Goal: Task Accomplishment & Management: Use online tool/utility

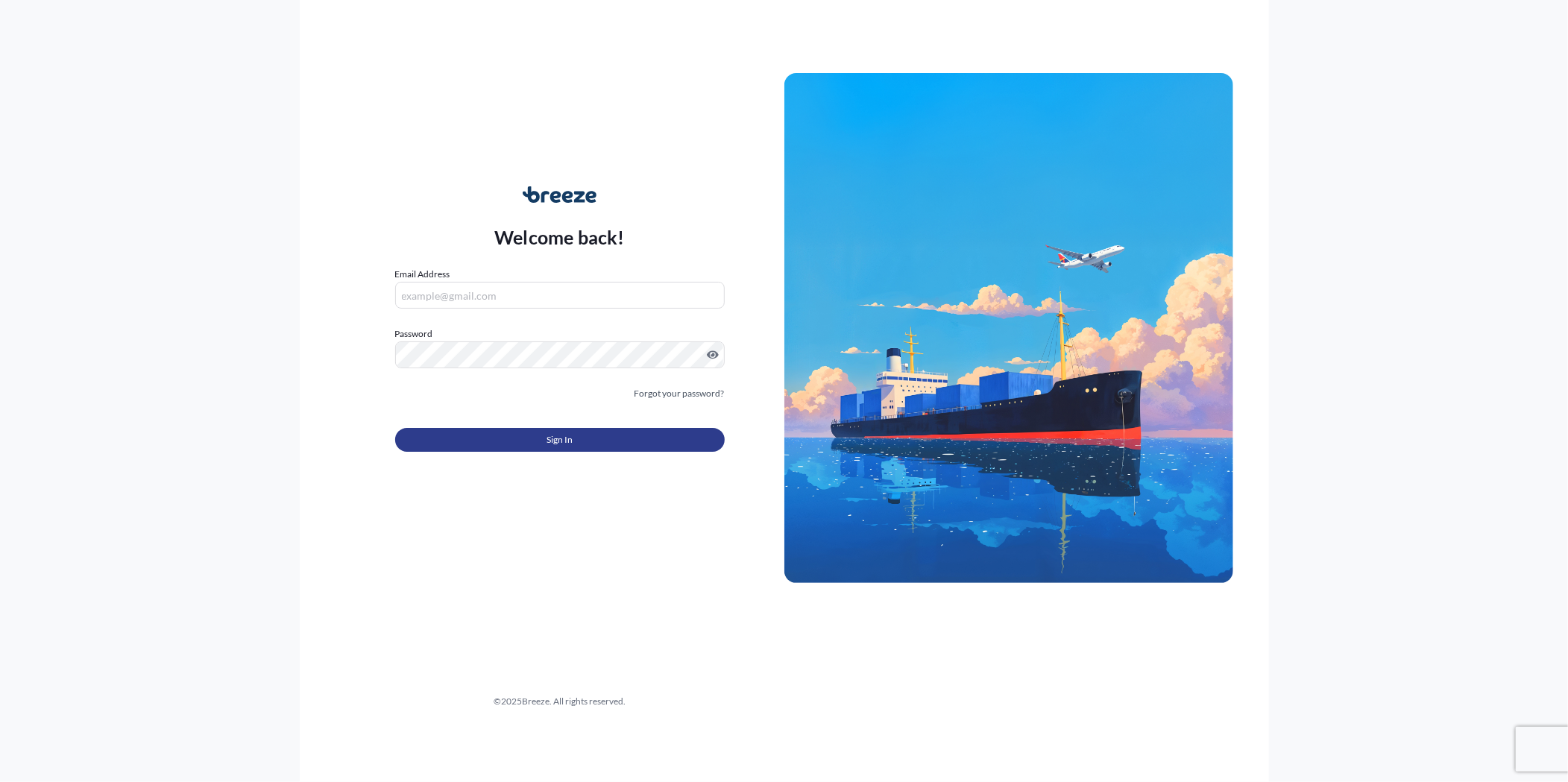
type input "[PERSON_NAME][EMAIL_ADDRESS][PERSON_NAME][DOMAIN_NAME]"
click at [511, 445] on button "Sign In" at bounding box center [560, 440] width 330 height 24
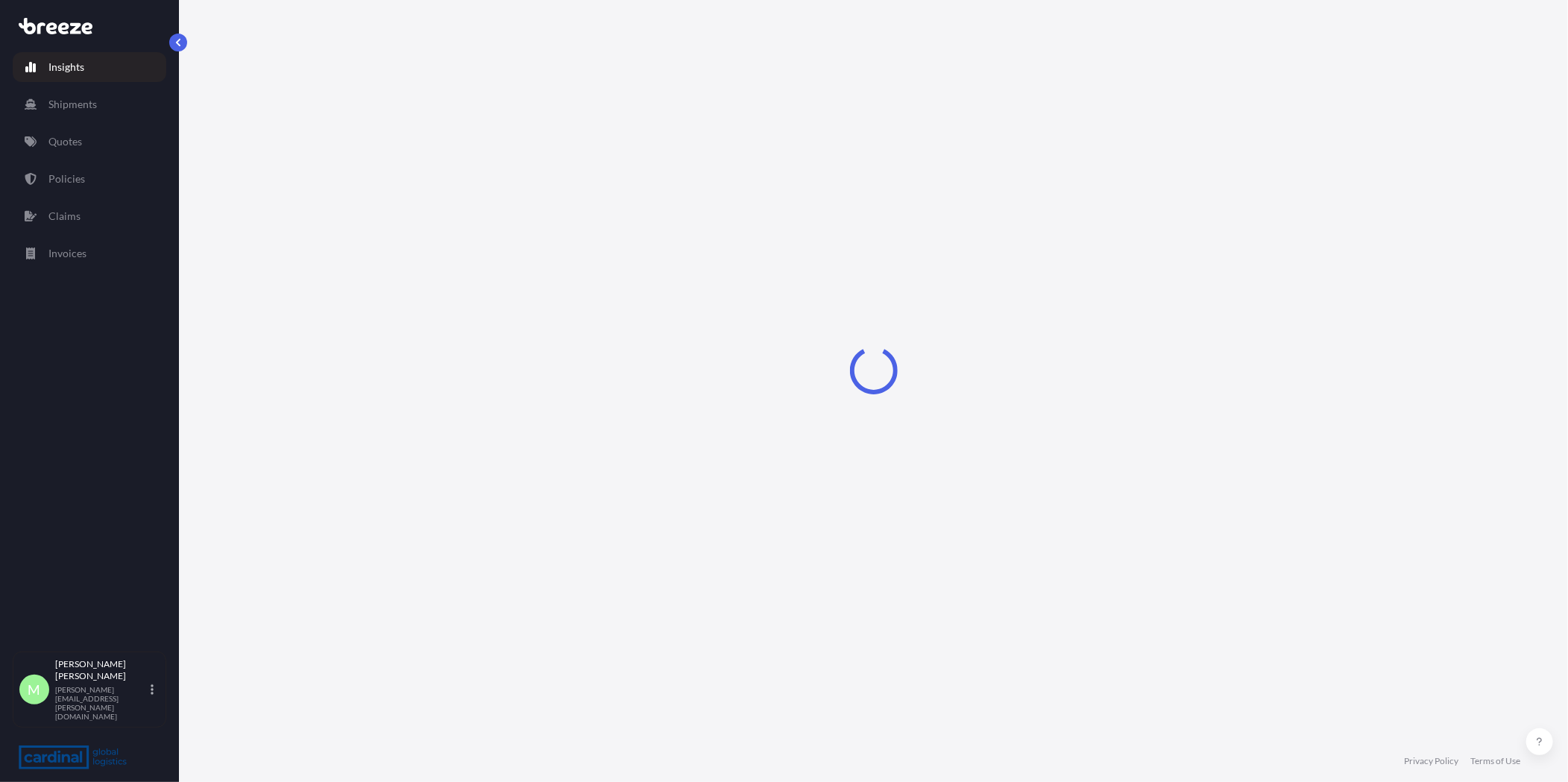
select select "2025"
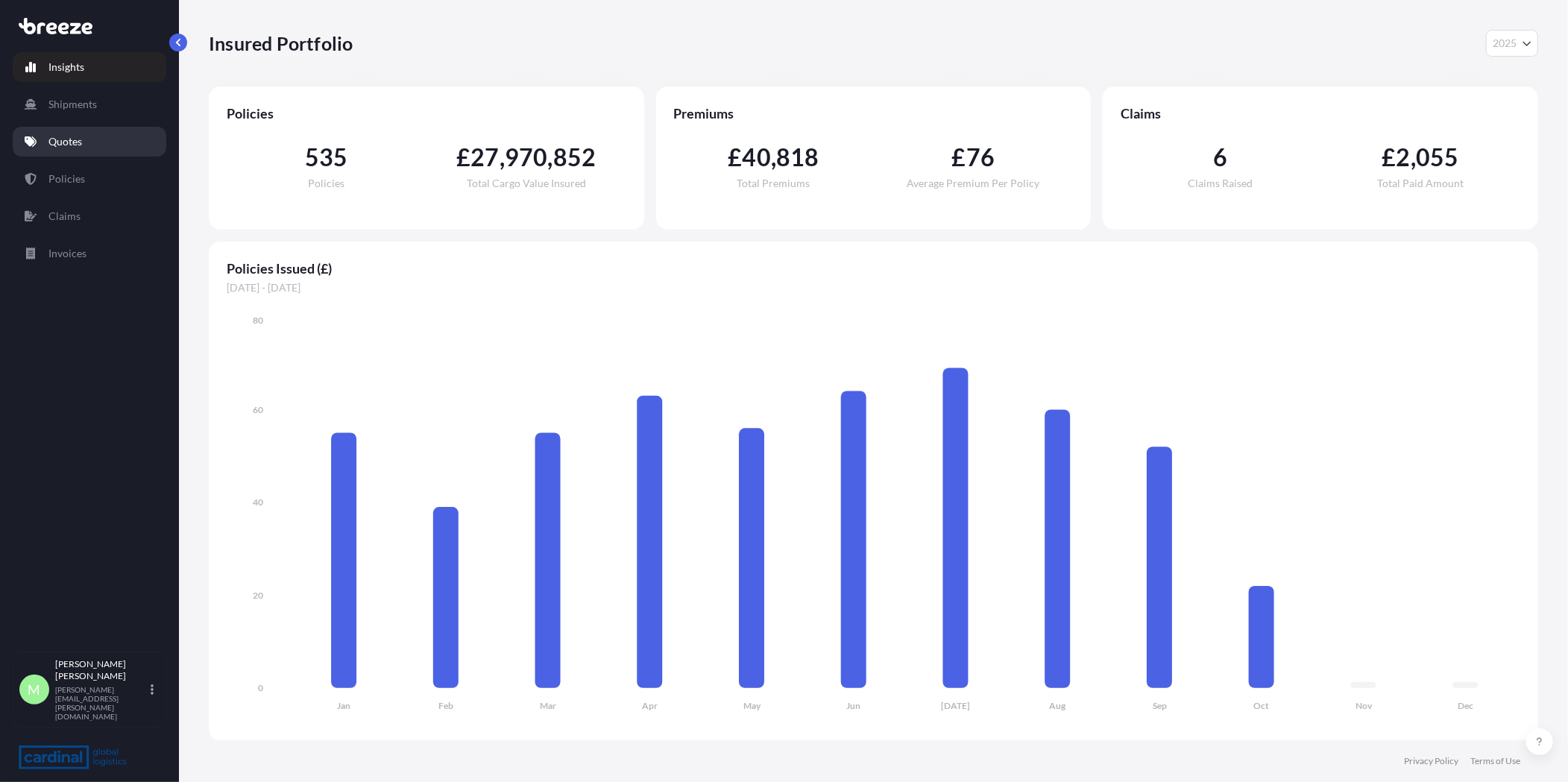
click at [37, 143] on link "Quotes" at bounding box center [89, 141] width 153 height 29
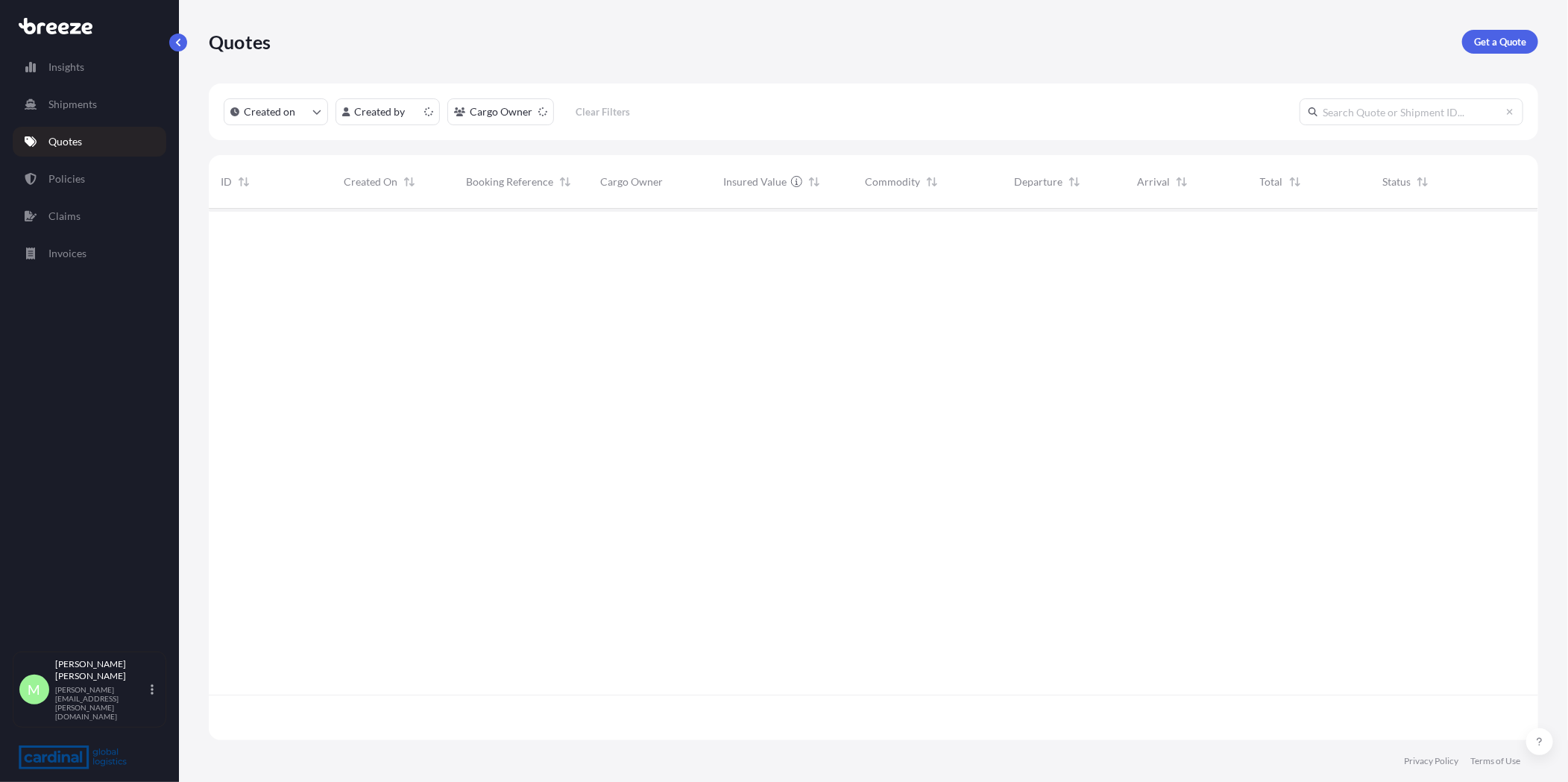
scroll to position [527, 1317]
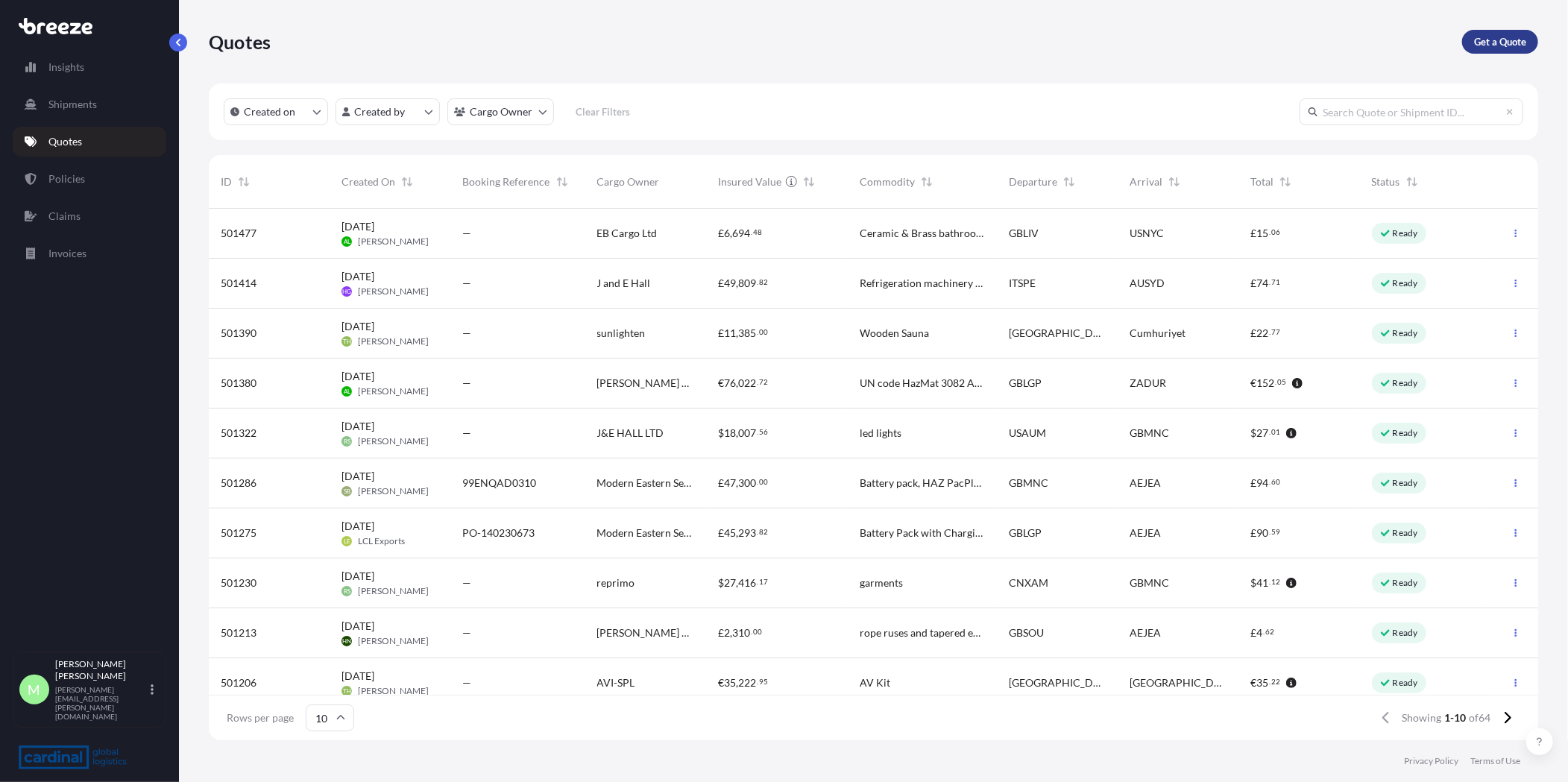
click at [1495, 42] on p "Get a Quote" at bounding box center [1500, 42] width 52 height 15
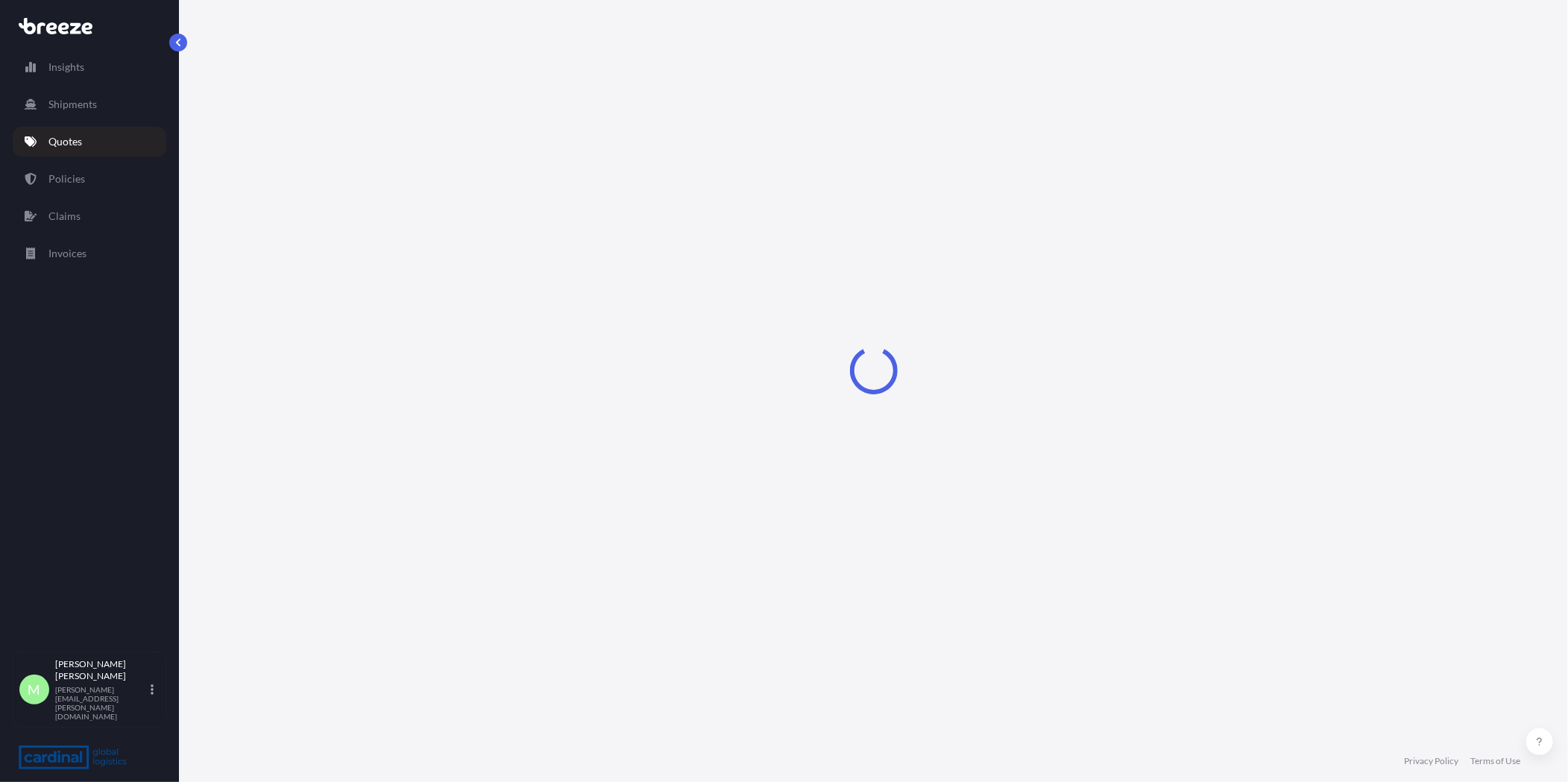
select select "Sea"
select select "1"
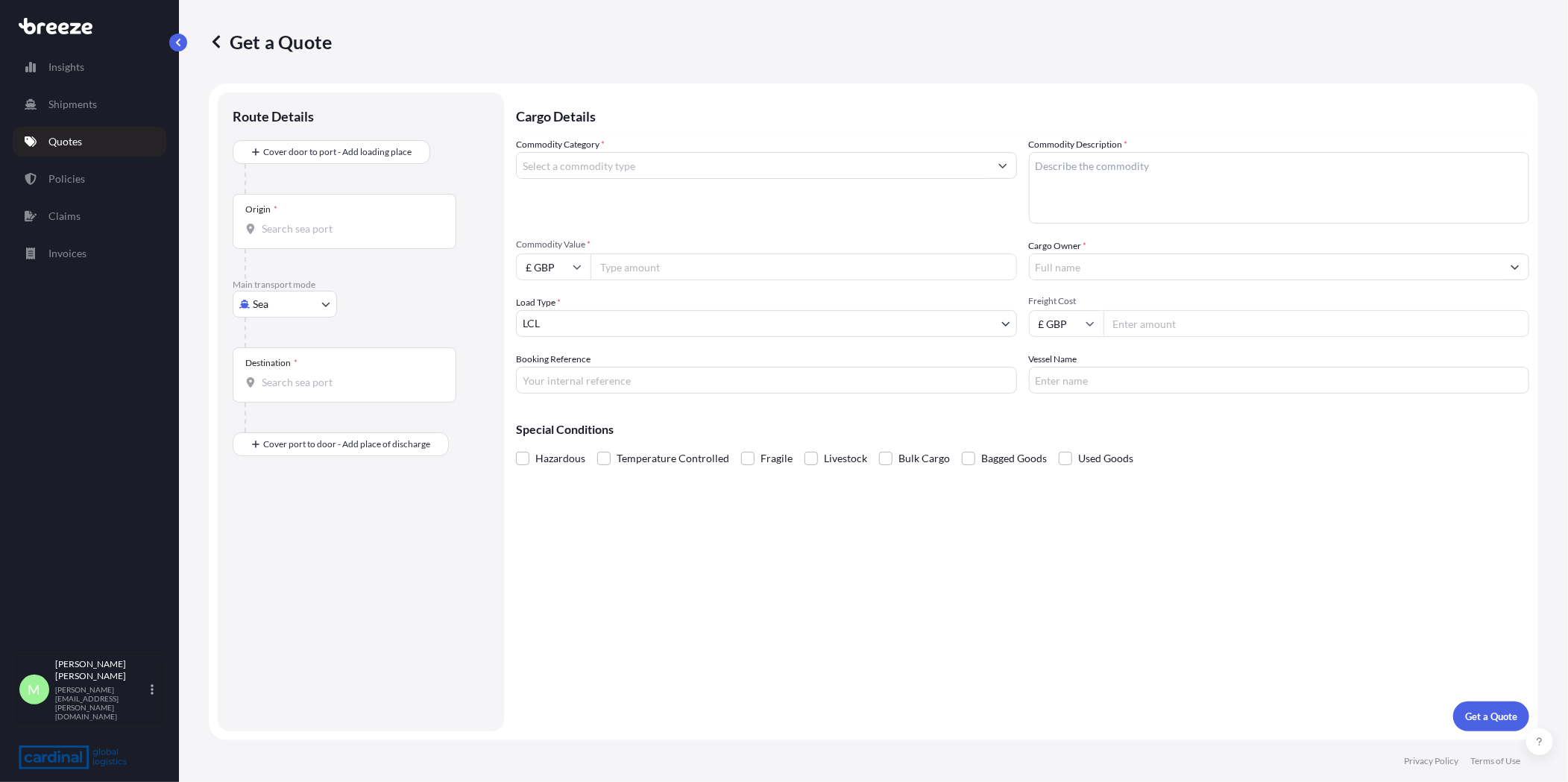
click at [249, 302] on body "Insights Shipments Quotes Policies Claims Invoices M [PERSON_NAME] [PERSON_NAME…" at bounding box center [784, 391] width 1568 height 782
click at [287, 385] on div "Road" at bounding box center [285, 397] width 93 height 27
select select "Road"
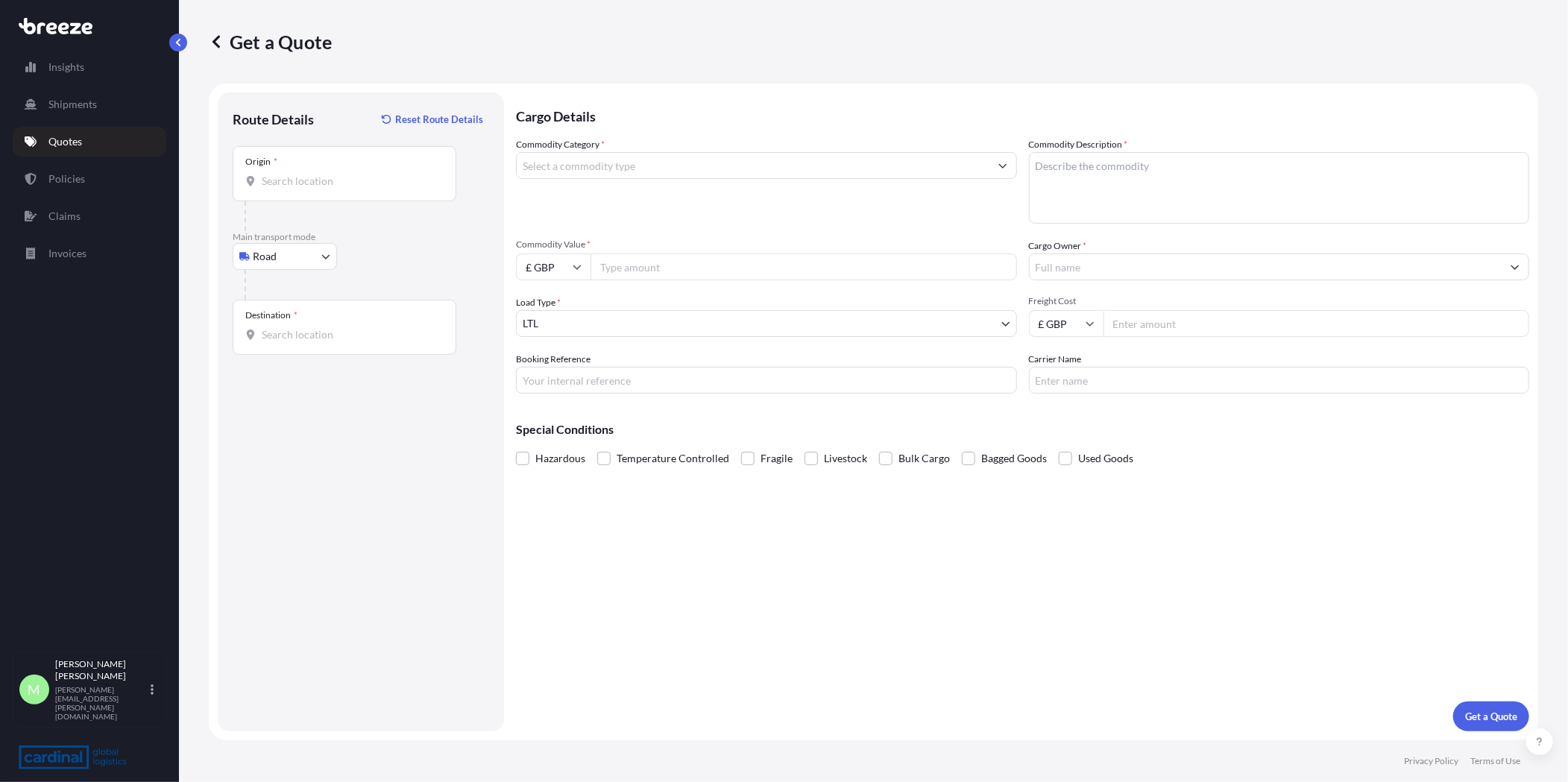
click at [348, 188] on input "Origin *" at bounding box center [349, 181] width 176 height 15
click at [364, 189] on div "Origin *" at bounding box center [344, 173] width 223 height 55
click at [364, 189] on input "Origin * Please select an origin" at bounding box center [349, 181] width 176 height 15
paste input "[STREET_ADDRESS]"
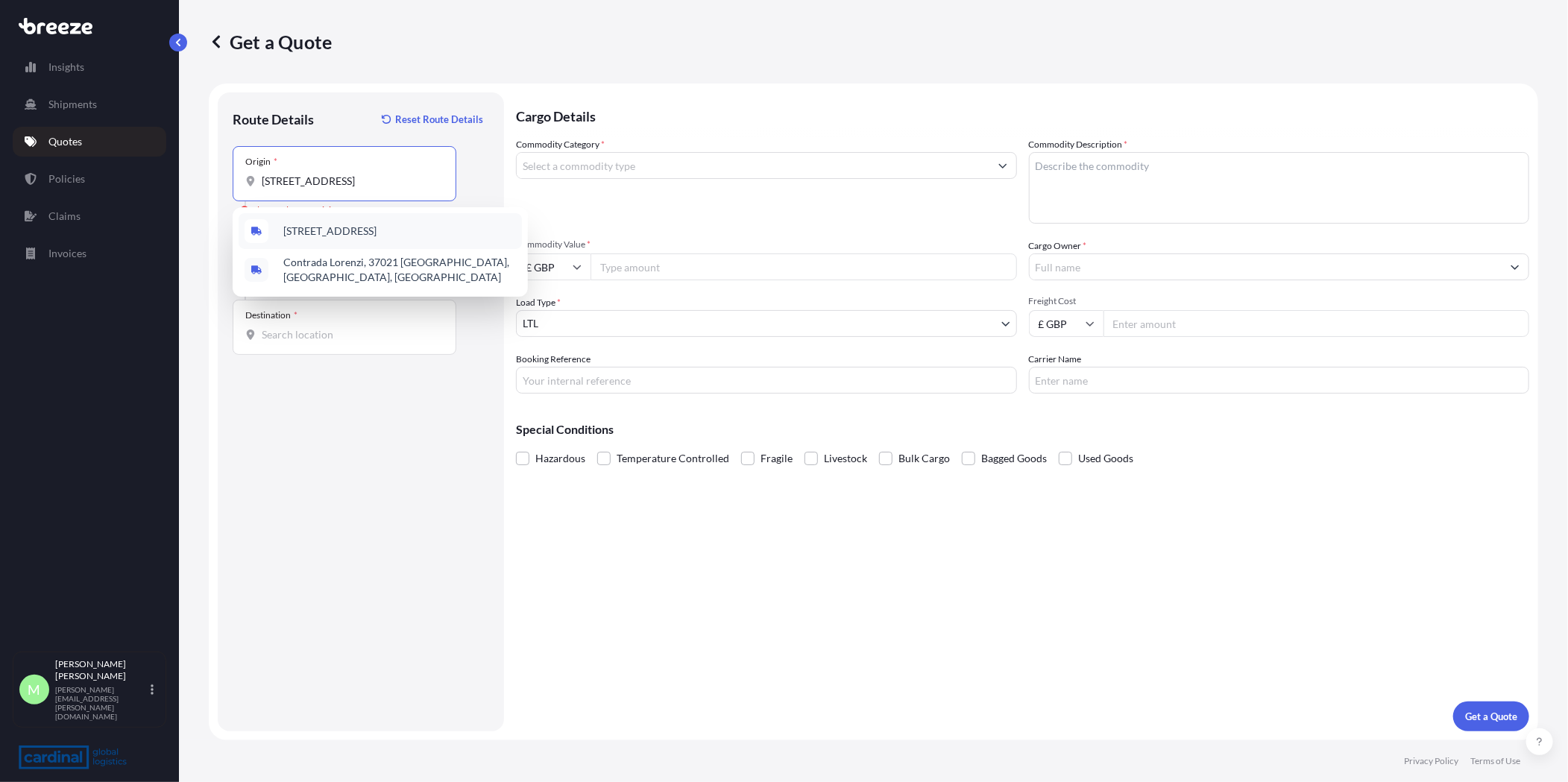
click at [355, 231] on span "[STREET_ADDRESS]" at bounding box center [330, 231] width 94 height 15
type input "[STREET_ADDRESS]"
click at [386, 335] on input "Destination *" at bounding box center [349, 335] width 176 height 15
paste input "[STREET_ADDRESS]"
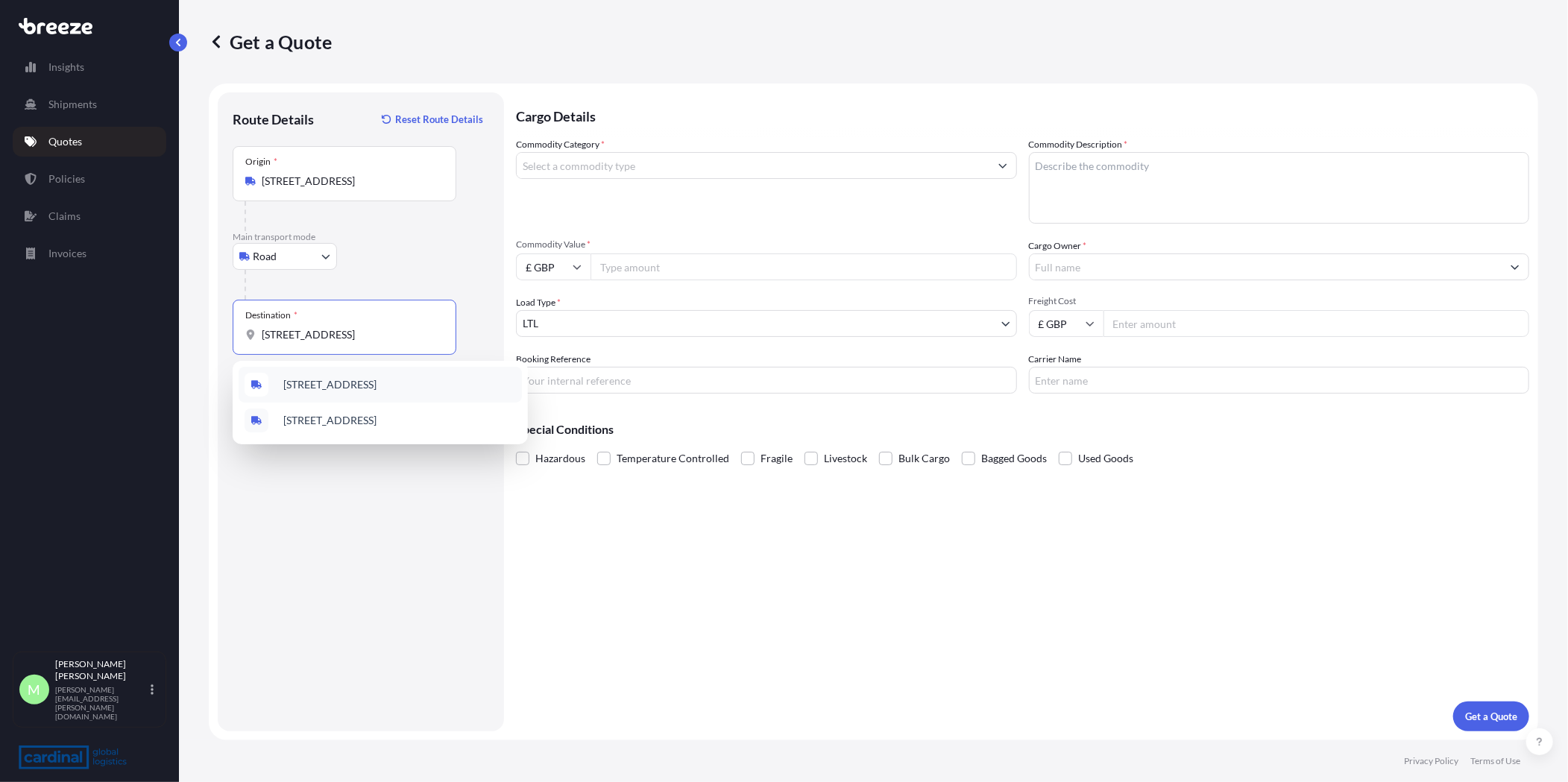
click at [348, 390] on span "[STREET_ADDRESS]" at bounding box center [330, 384] width 94 height 15
type input "[STREET_ADDRESS]"
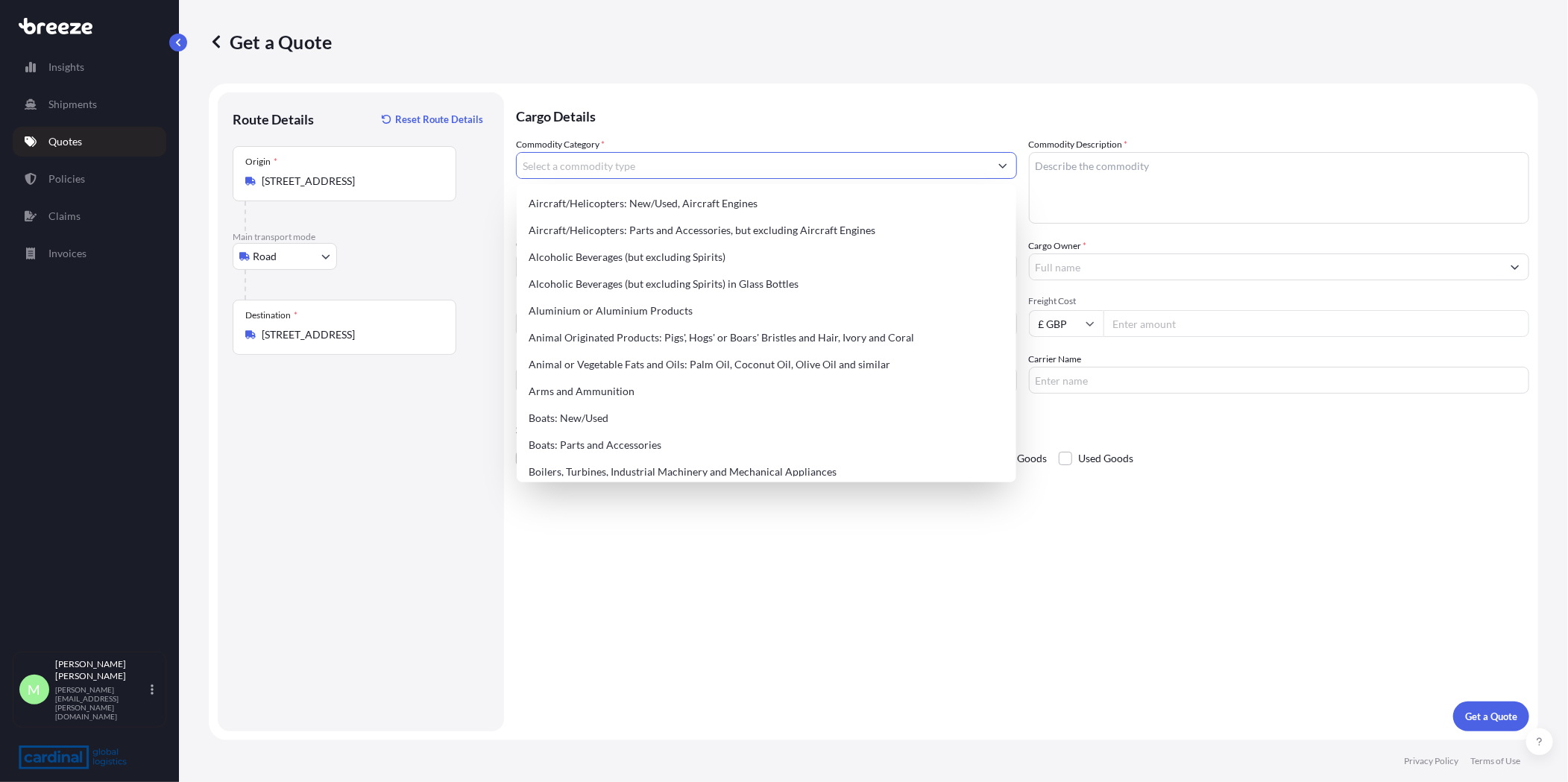
click at [555, 174] on input "Commodity Category *" at bounding box center [753, 165] width 473 height 27
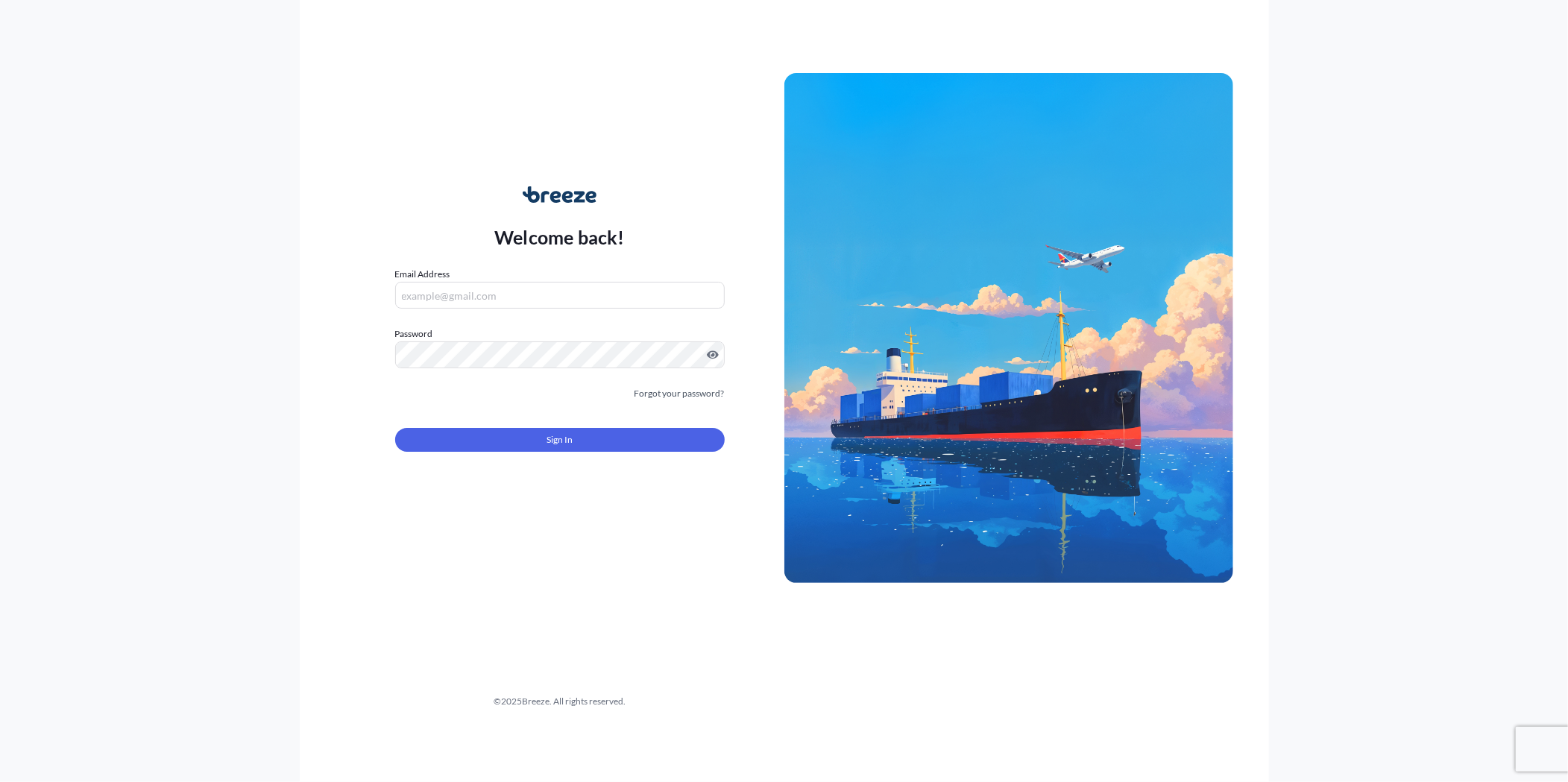
type input "[PERSON_NAME][EMAIL_ADDRESS][PERSON_NAME][DOMAIN_NAME]"
click at [593, 434] on button "Sign In" at bounding box center [560, 440] width 330 height 24
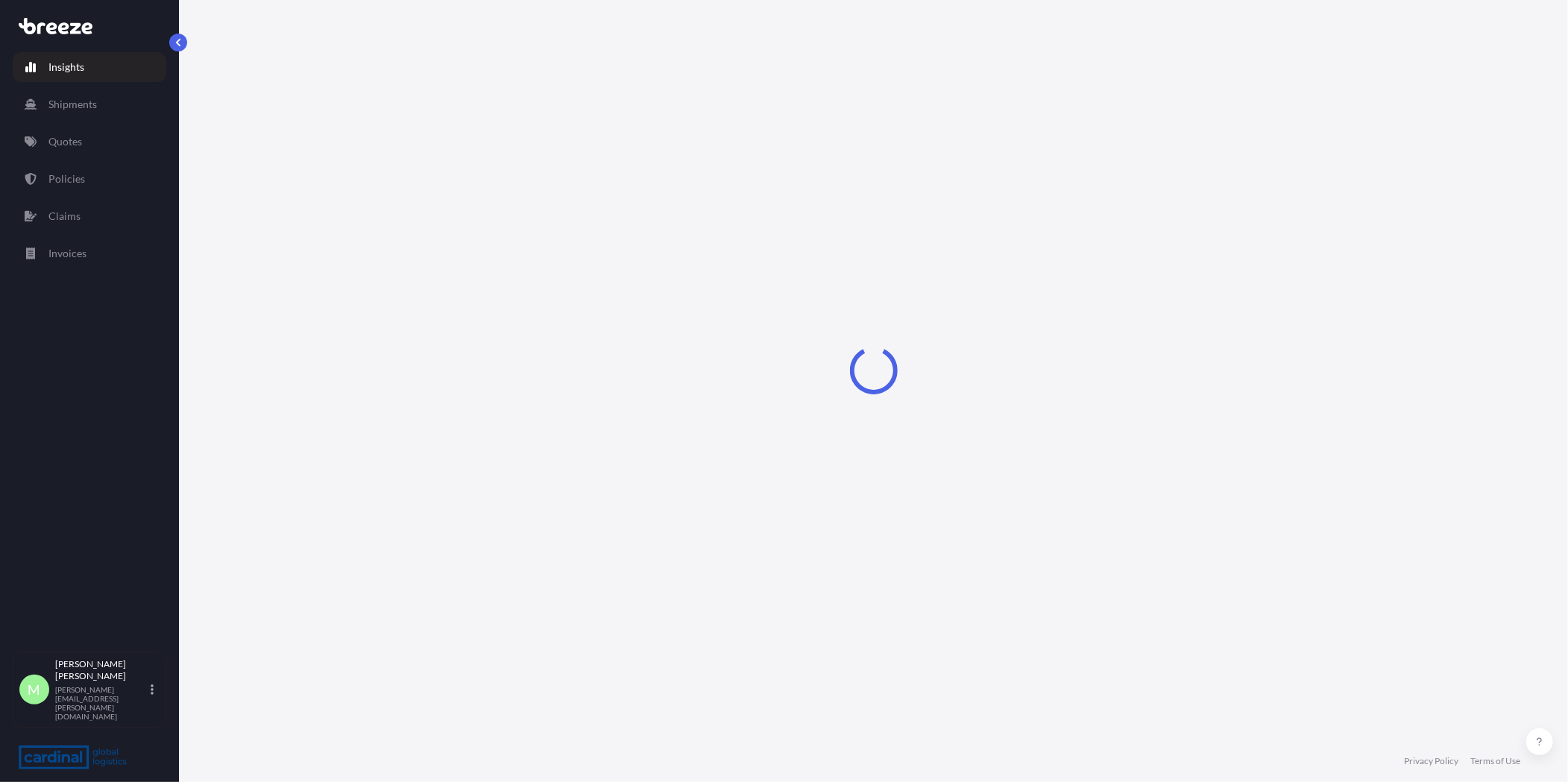
select select "2025"
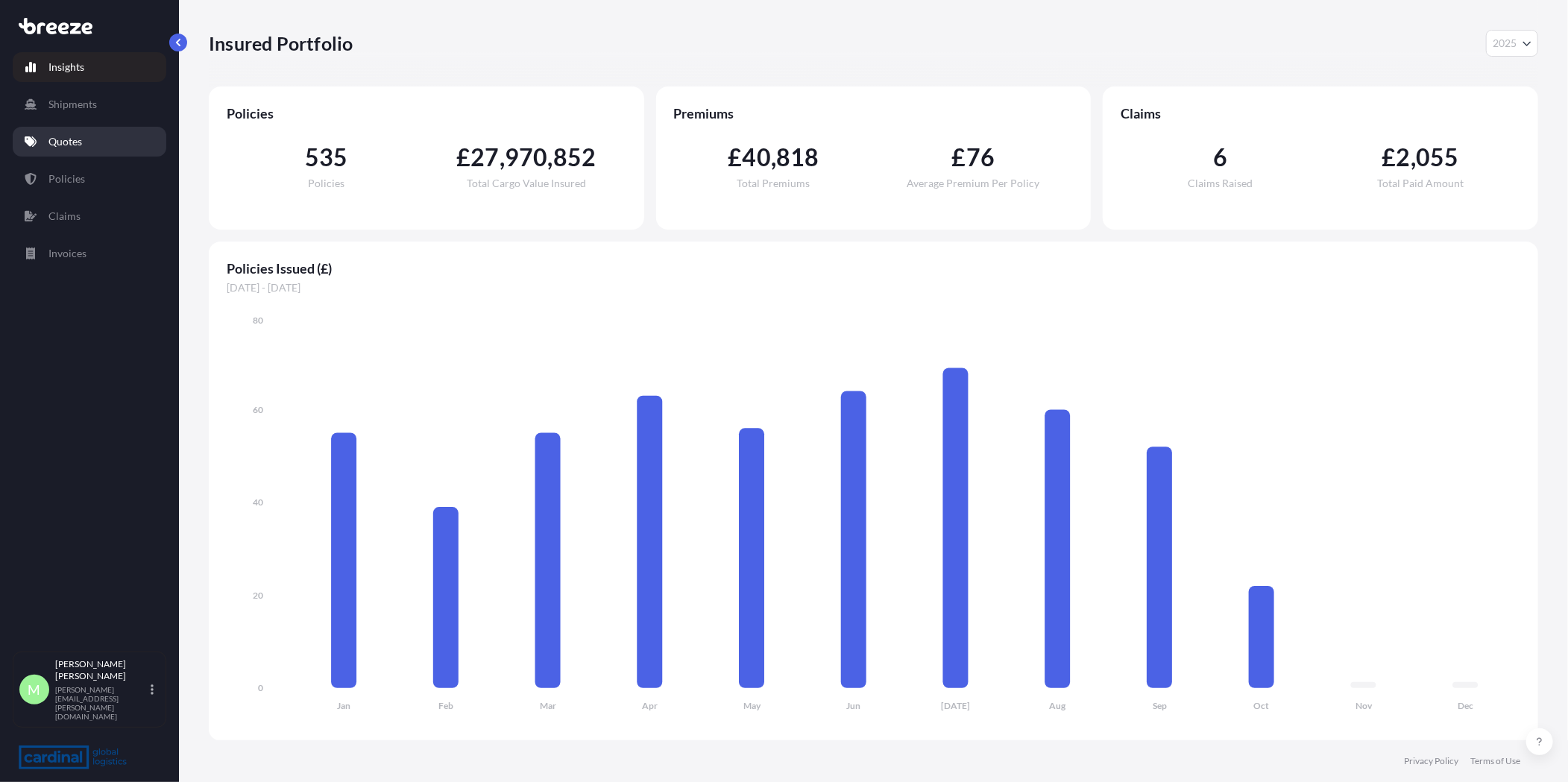
click at [60, 155] on link "Quotes" at bounding box center [89, 141] width 153 height 29
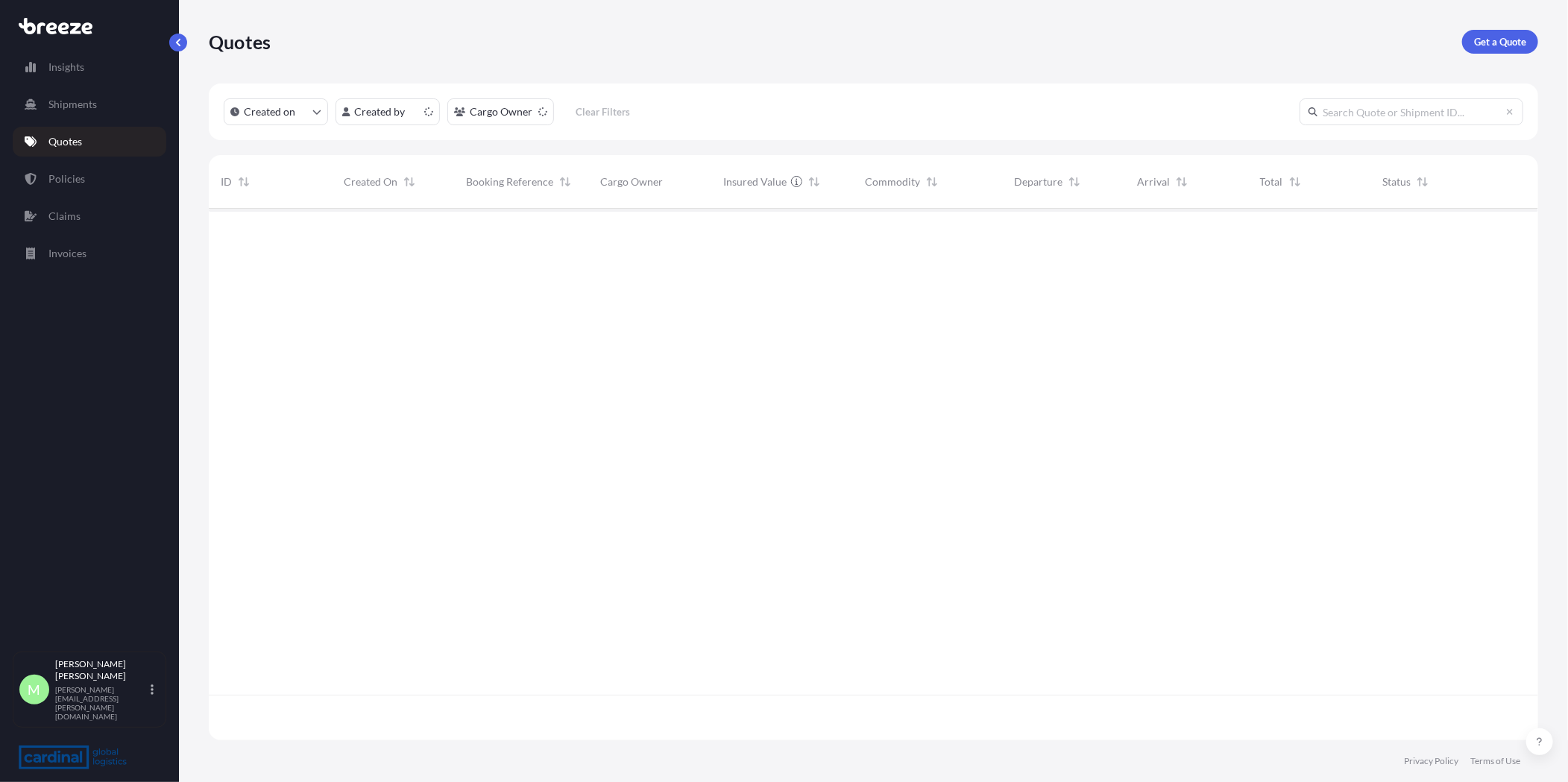
scroll to position [527, 1317]
click at [1468, 42] on link "Get a Quote" at bounding box center [1500, 41] width 76 height 24
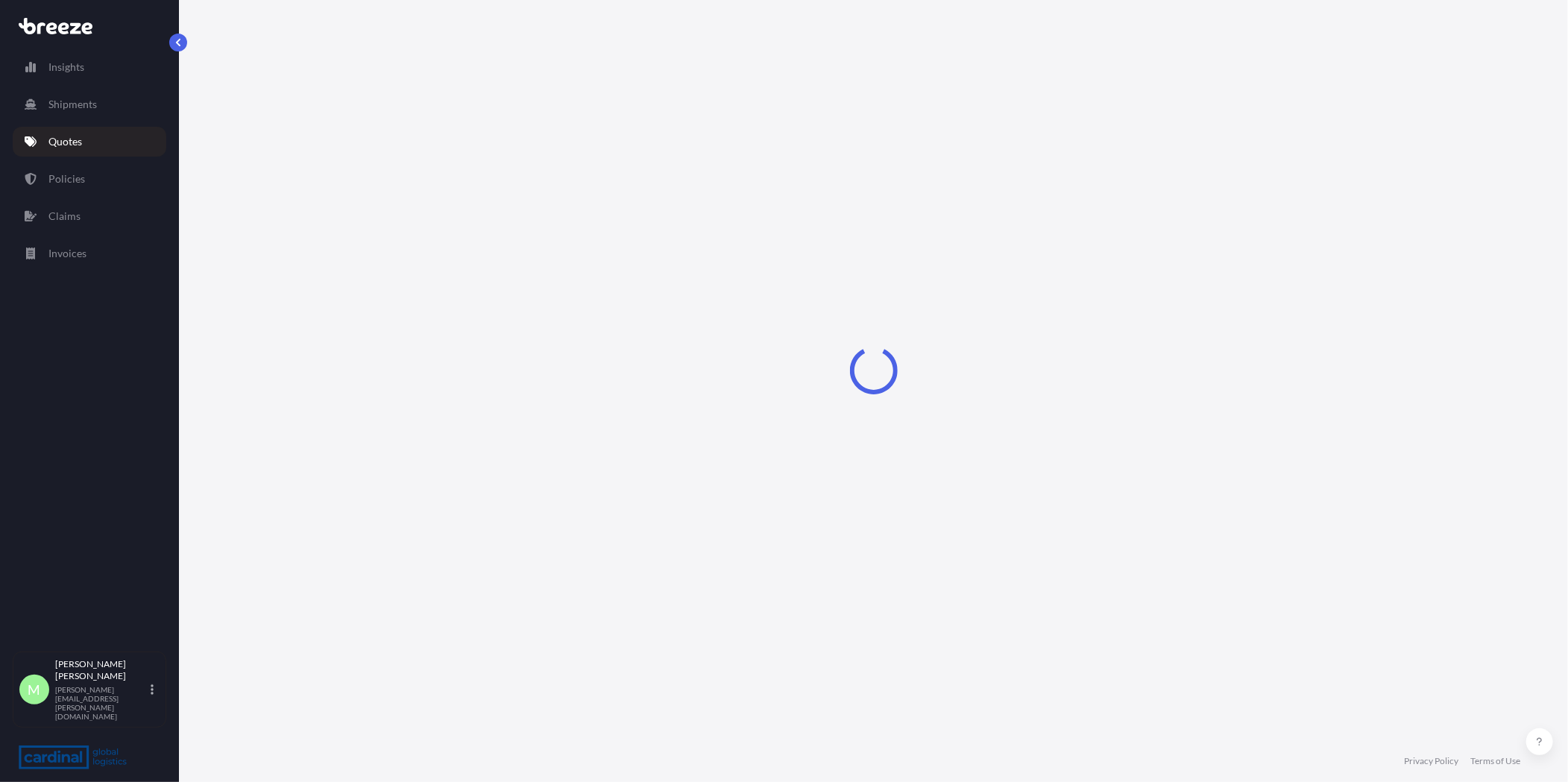
select select "Sea"
select select "1"
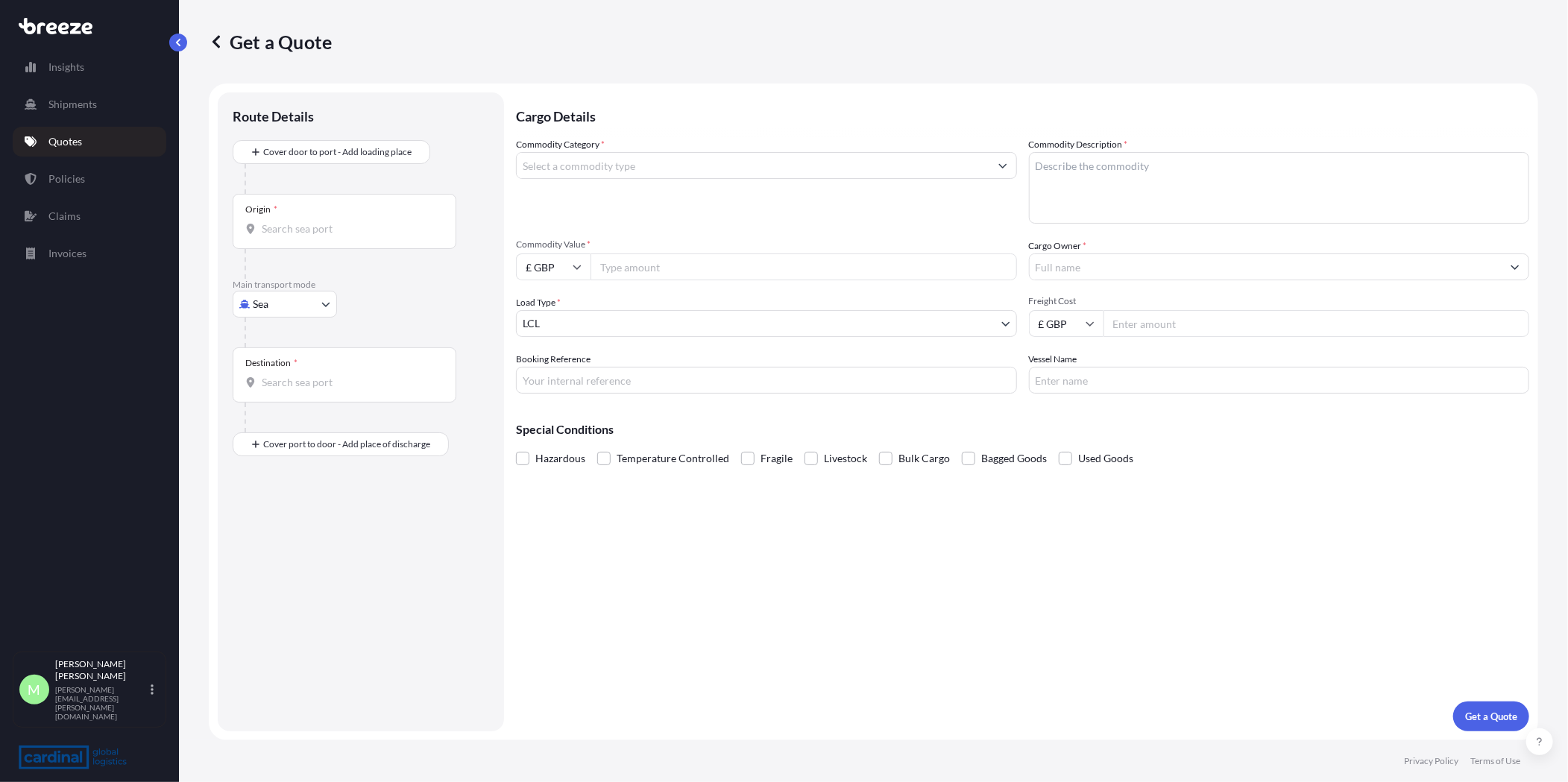
click at [258, 309] on body "Insights Shipments Quotes Policies Claims Invoices M [PERSON_NAME] [PERSON_NAME…" at bounding box center [784, 391] width 1568 height 782
click at [293, 400] on div "Road" at bounding box center [285, 397] width 93 height 27
select select "Road"
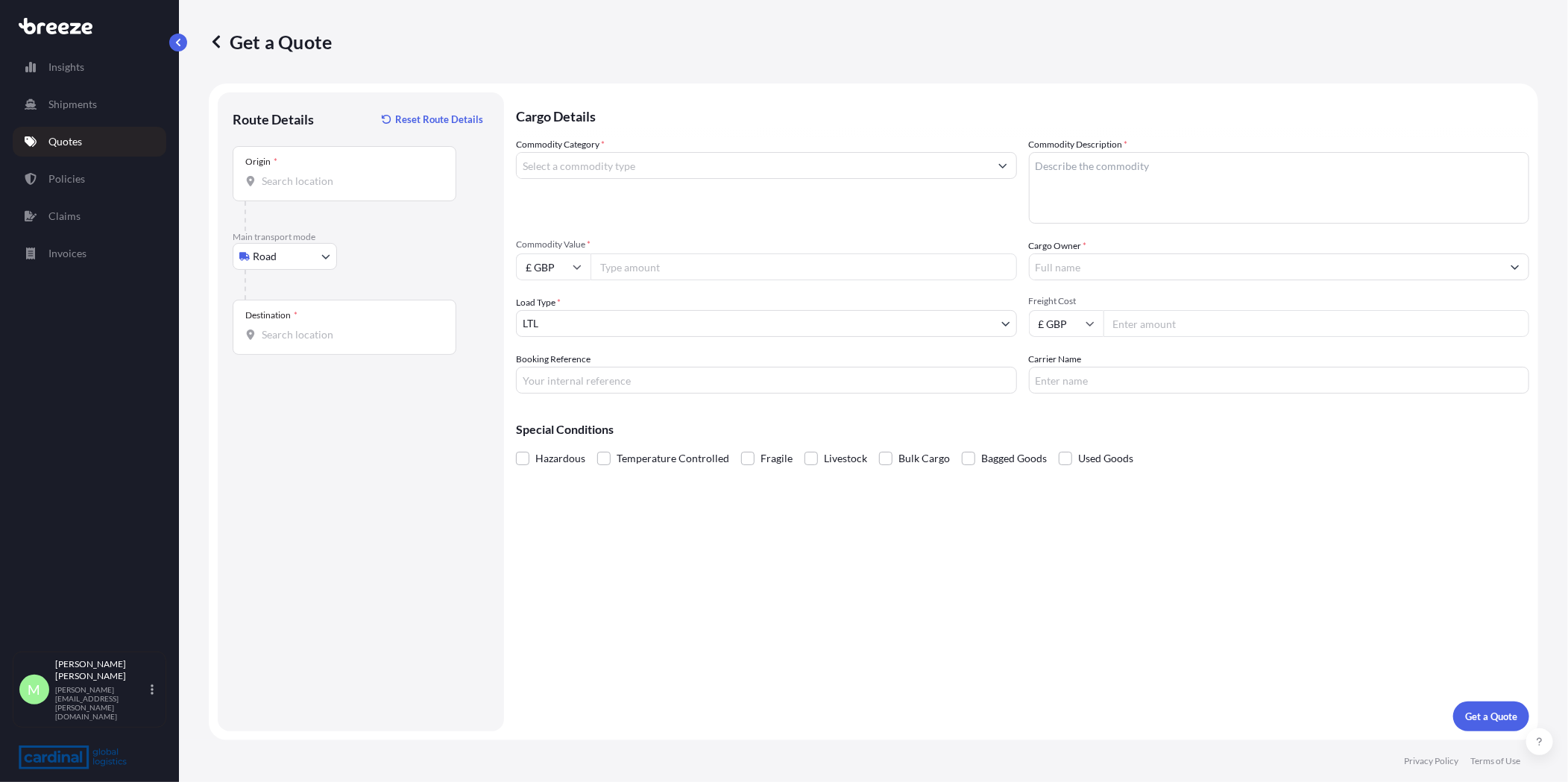
click at [382, 171] on div "Origin *" at bounding box center [344, 173] width 223 height 55
click at [382, 174] on input "Origin *" at bounding box center [349, 181] width 176 height 15
paste input "[STREET_ADDRESS]"
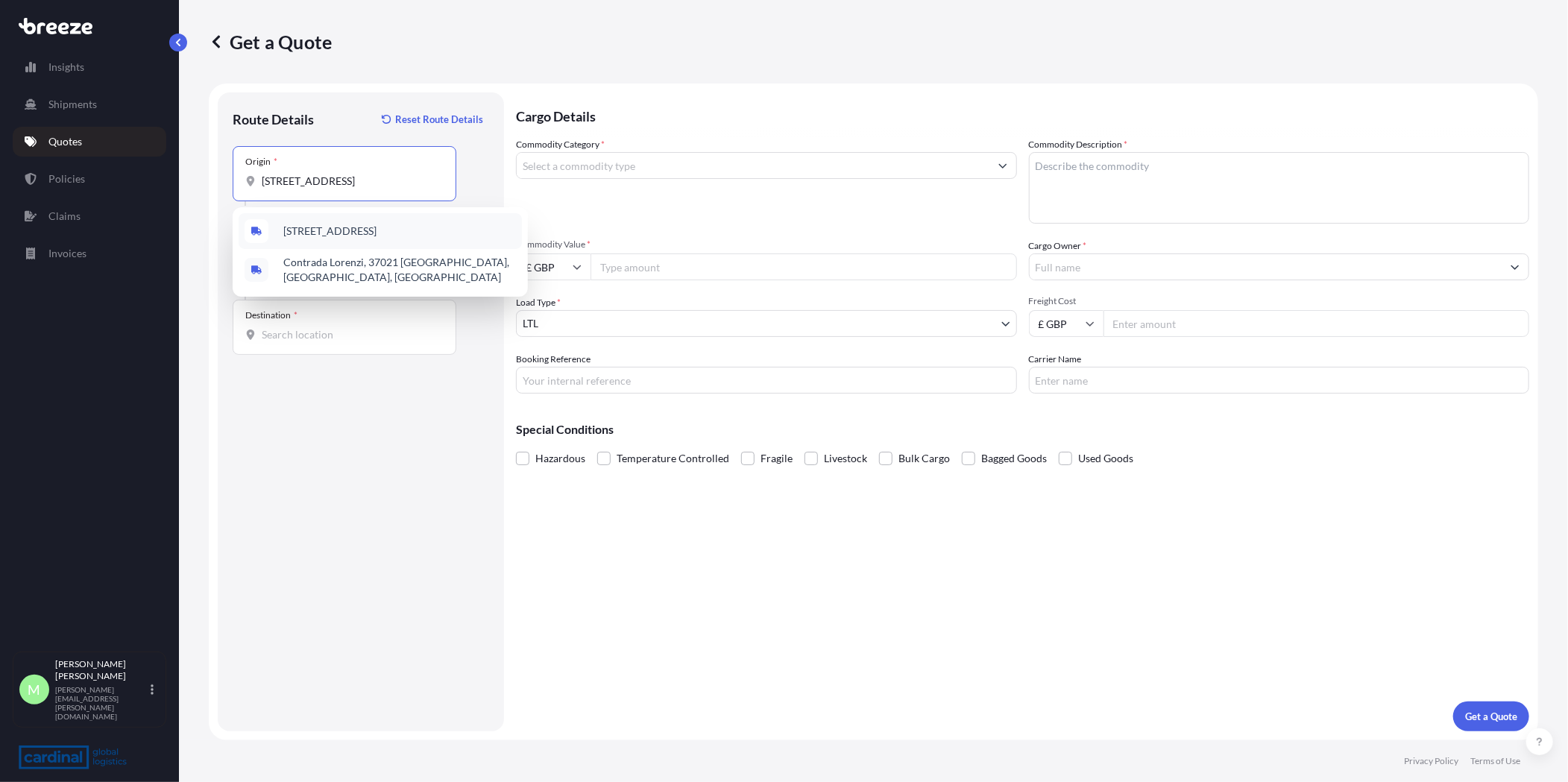
click at [377, 238] on span "[STREET_ADDRESS]" at bounding box center [330, 231] width 94 height 15
type input "[STREET_ADDRESS]"
click at [365, 329] on input "Destination *" at bounding box center [349, 335] width 176 height 15
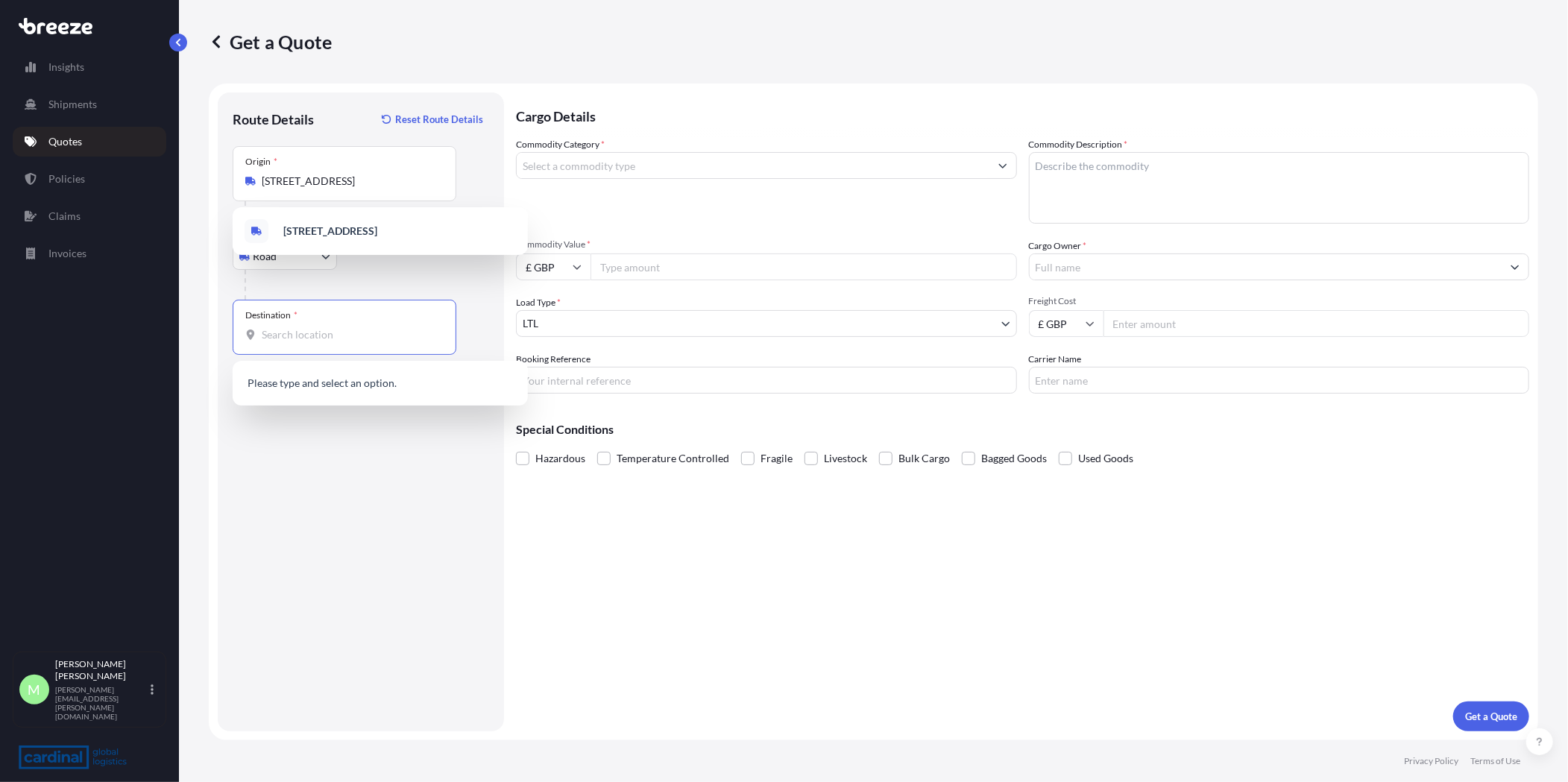
paste input "[STREET_ADDRESS]"
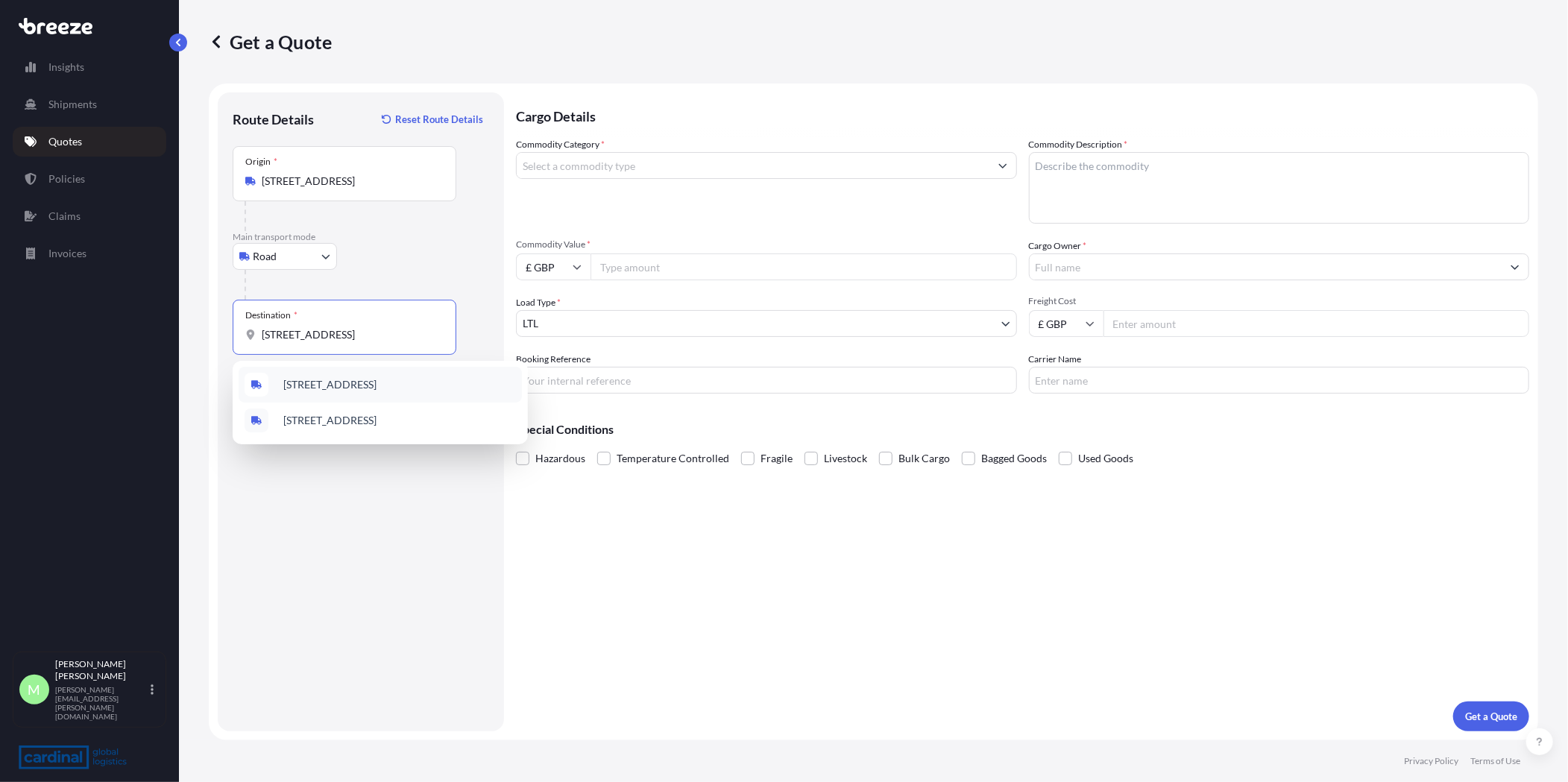
click at [346, 394] on div "[STREET_ADDRESS]" at bounding box center [380, 384] width 283 height 35
type input "[STREET_ADDRESS]"
click at [637, 163] on input "Commodity Category *" at bounding box center [753, 165] width 473 height 27
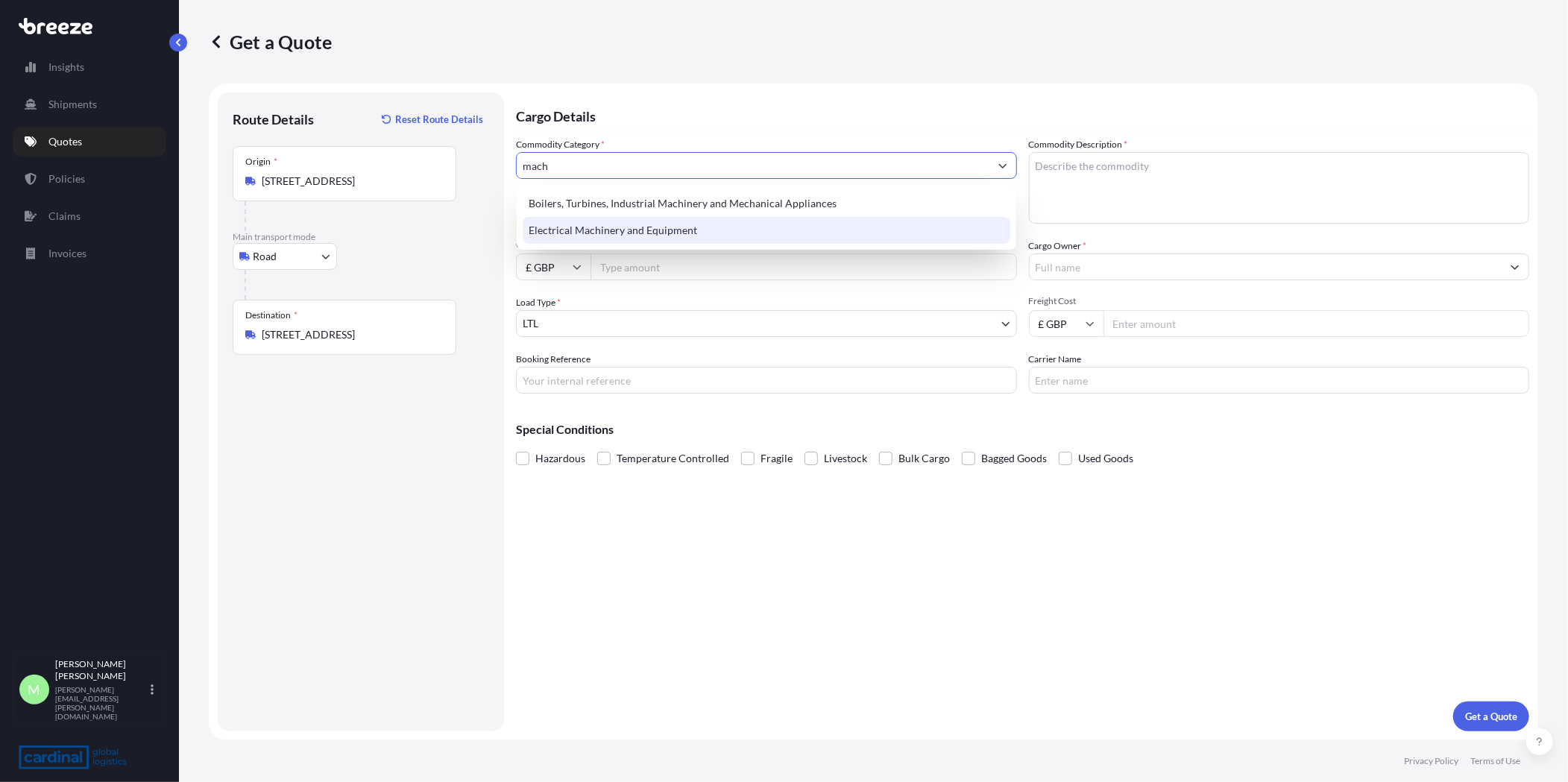
click at [636, 233] on div "Electrical Machinery and Equipment" at bounding box center [766, 230] width 487 height 27
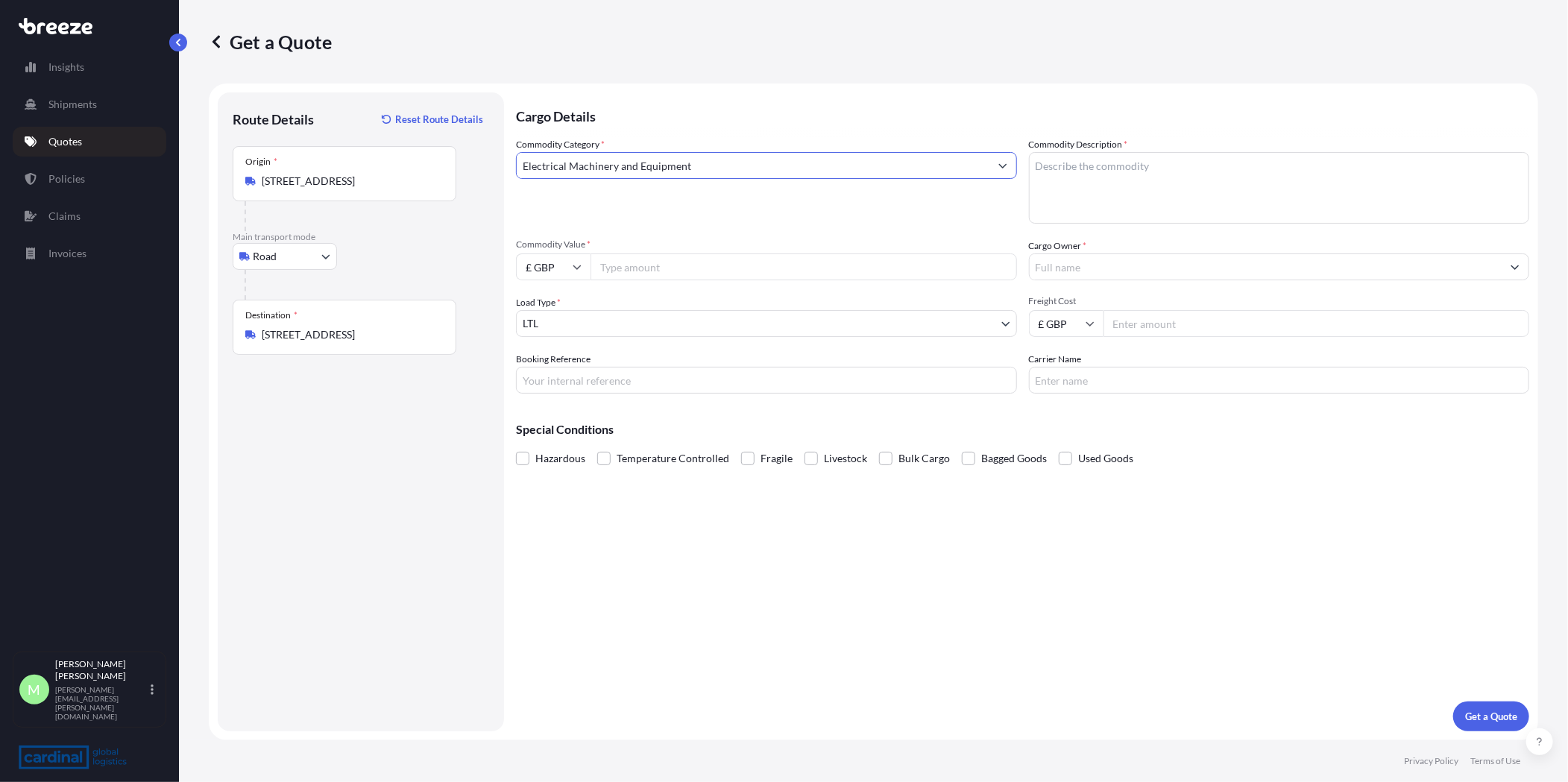
type input "Electrical Machinery and Equipment"
click at [1086, 179] on textarea "Commodity Description *" at bounding box center [1279, 187] width 501 height 72
paste textarea "8462909000"
click at [1131, 172] on textarea "8462909000" at bounding box center [1279, 187] width 501 height 72
type textarea "8462909000"
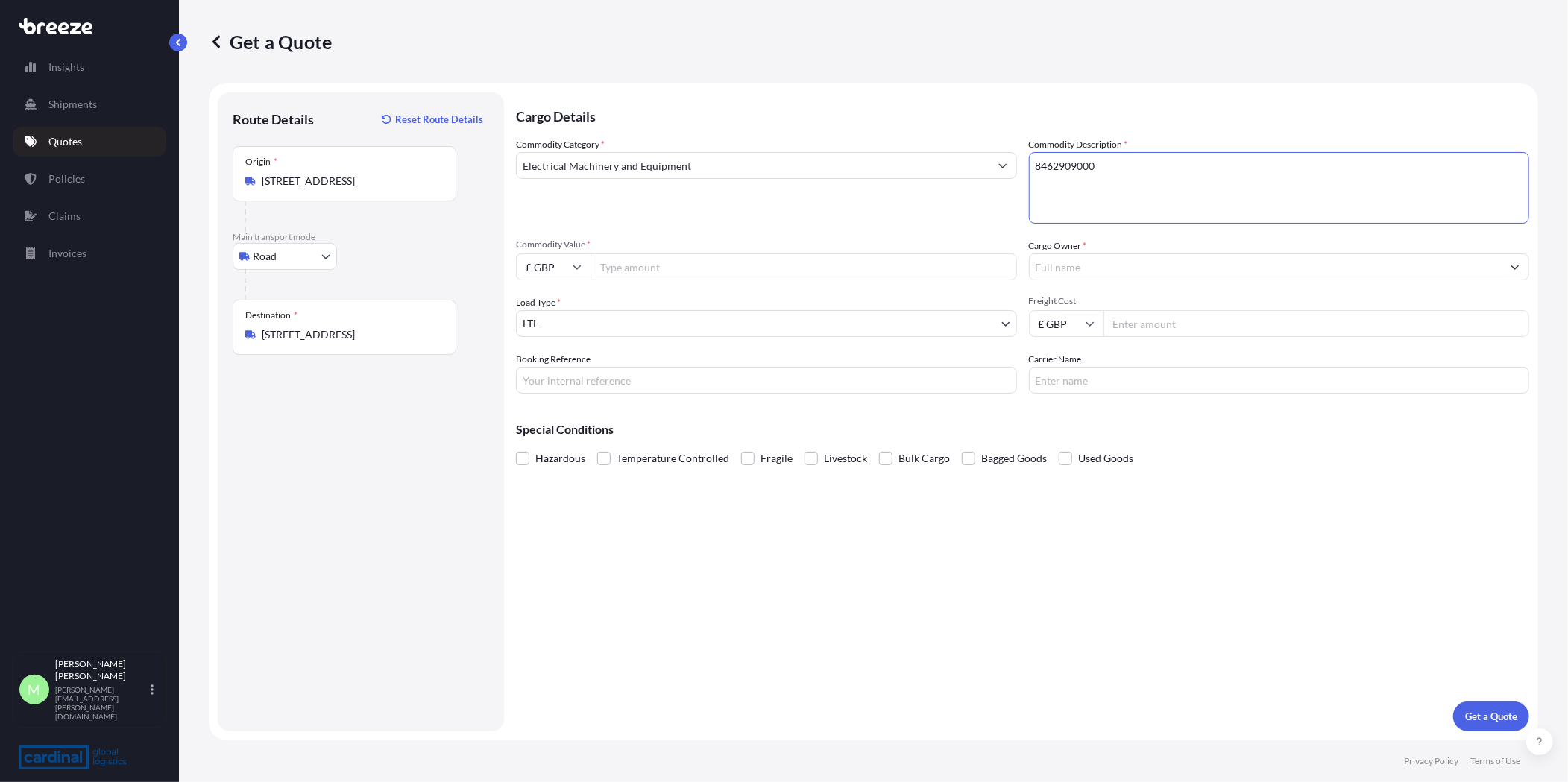
click at [760, 273] on input "Commodity Value *" at bounding box center [803, 267] width 427 height 27
click at [625, 261] on input "Commodity Value *" at bounding box center [803, 267] width 427 height 27
click at [622, 266] on input "276.000" at bounding box center [803, 267] width 427 height 27
click at [693, 261] on input "276000" at bounding box center [803, 267] width 427 height 27
type input "276000"
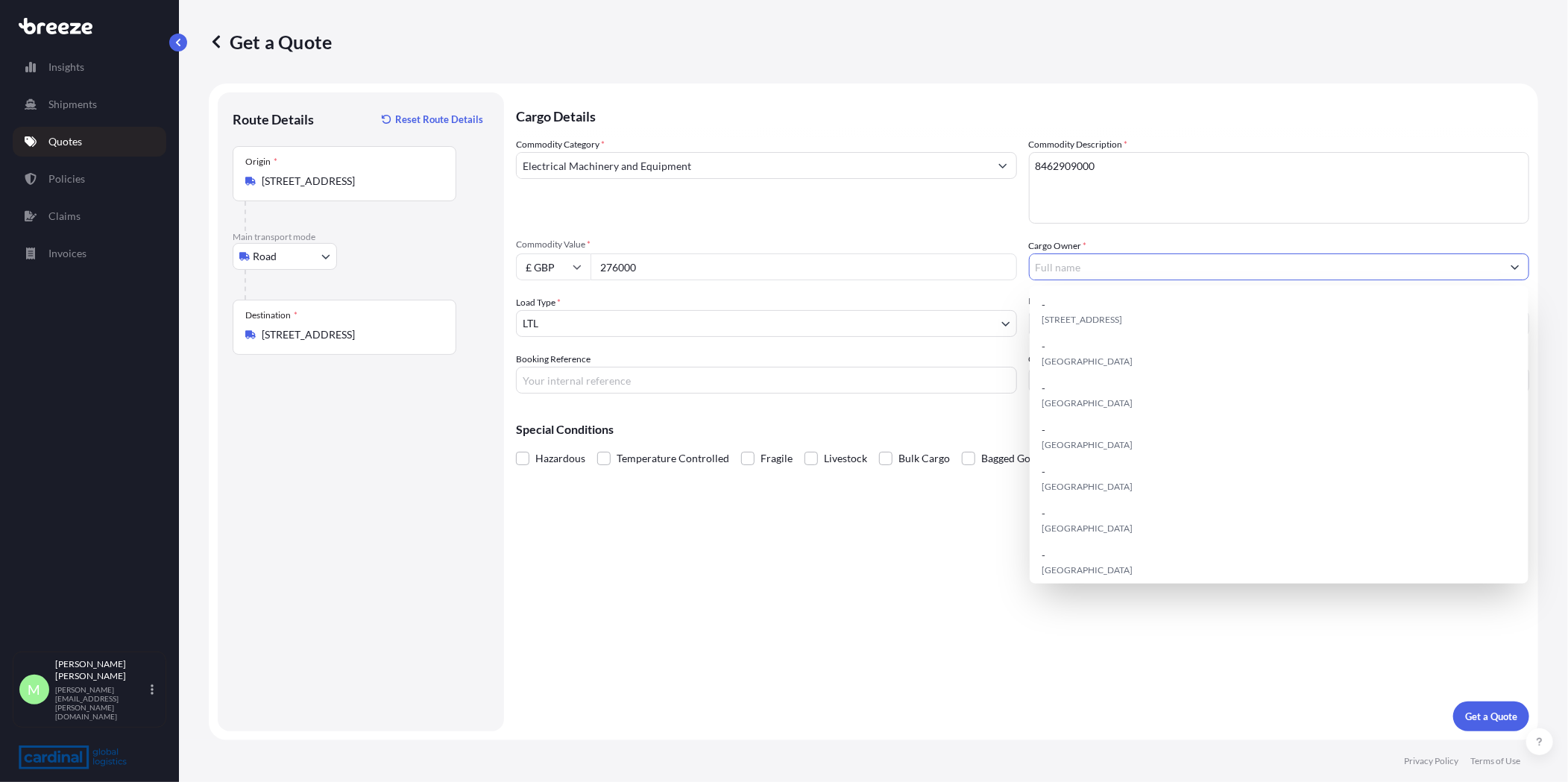
click at [1270, 262] on input "Cargo Owner *" at bounding box center [1265, 267] width 473 height 27
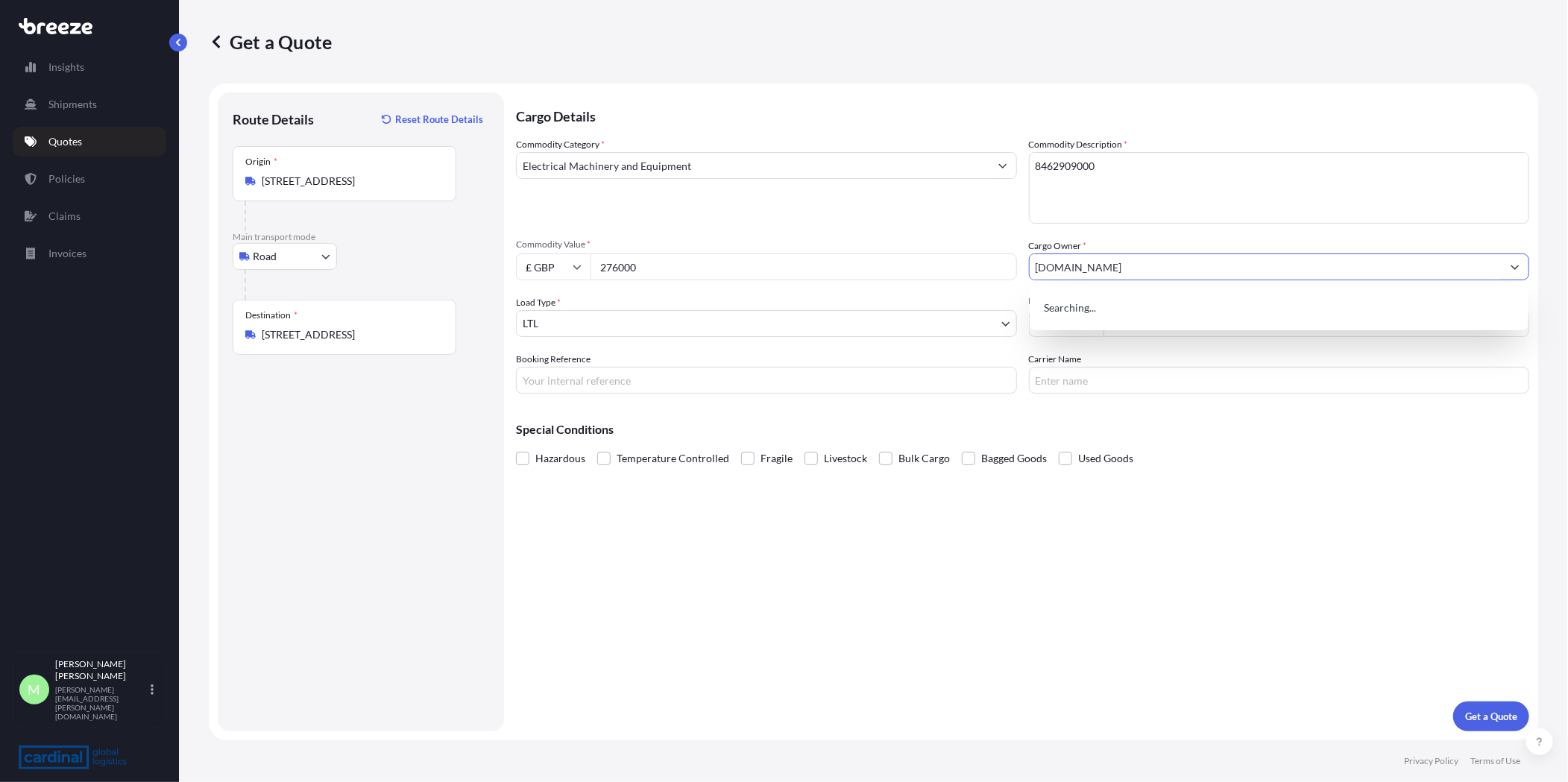
type input "[DOMAIN_NAME]"
drag, startPoint x: 1077, startPoint y: 274, endPoint x: 941, endPoint y: 273, distance: 136.0
click at [936, 275] on div "Commodity Category * Electrical Machinery and Equipment Commodity Description *…" at bounding box center [1023, 265] width 1013 height 256
click at [1118, 303] on span "Add new "ao recycling ltd"" at bounding box center [1103, 305] width 123 height 15
type input "ao recycling ltd"
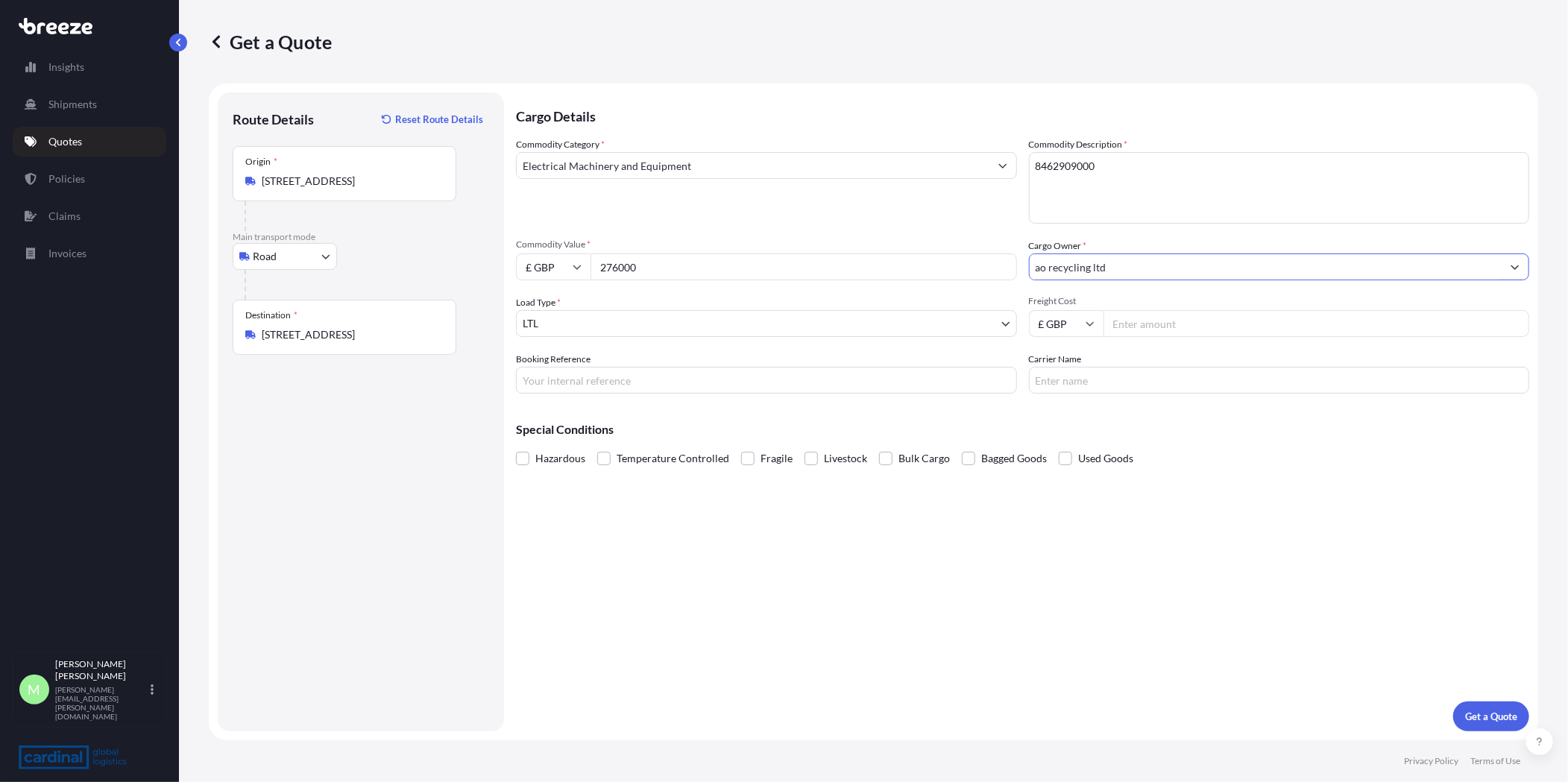
click at [1174, 325] on input "Freight Cost" at bounding box center [1317, 324] width 427 height 27
click at [1145, 332] on input "Freight Cost" at bounding box center [1317, 324] width 427 height 27
type input "4195"
click at [1497, 707] on button "Get a Quote" at bounding box center [1491, 715] width 76 height 29
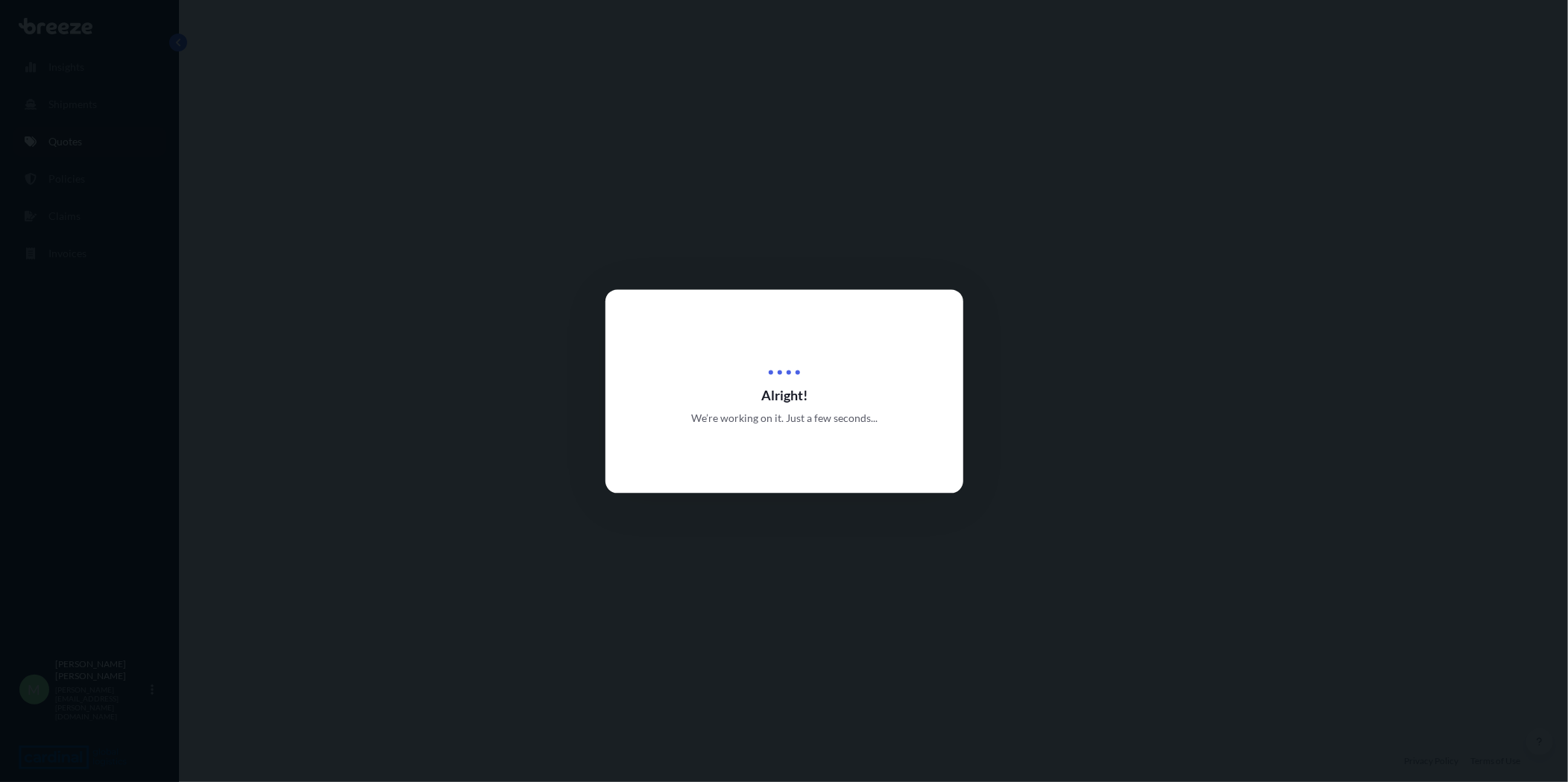
select select "Road"
select select "1"
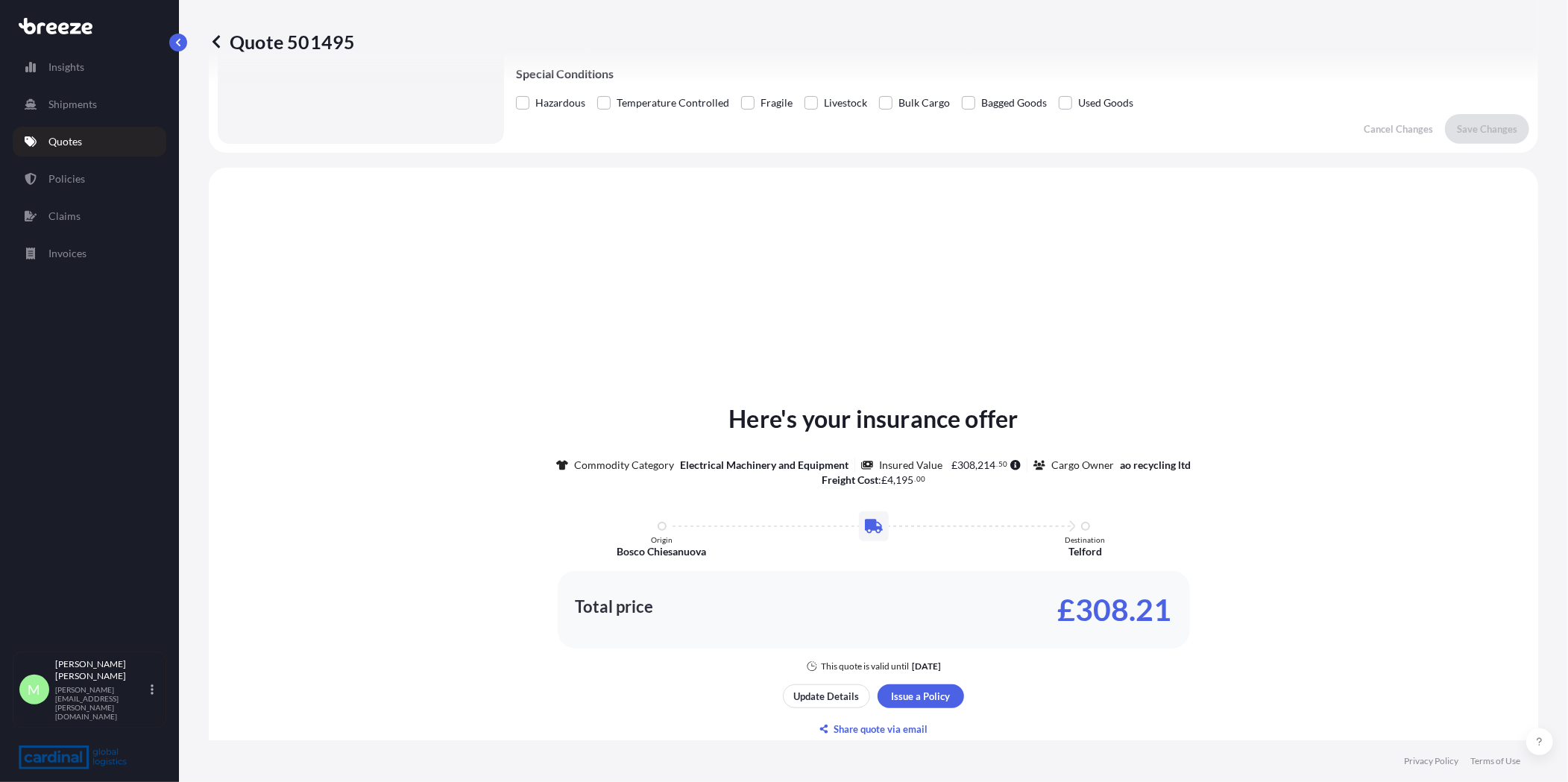
scroll to position [447, 0]
